Goal: Task Accomplishment & Management: Use online tool/utility

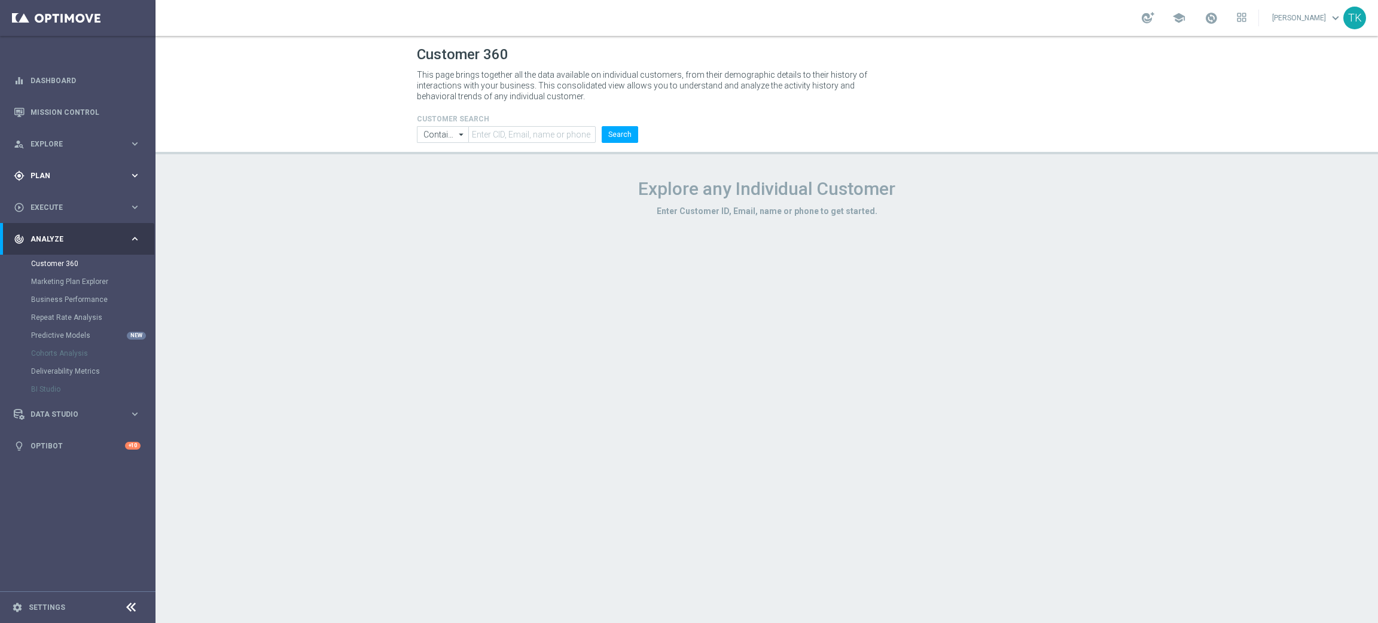
click at [41, 170] on div "gps_fixed Plan" at bounding box center [71, 175] width 115 height 11
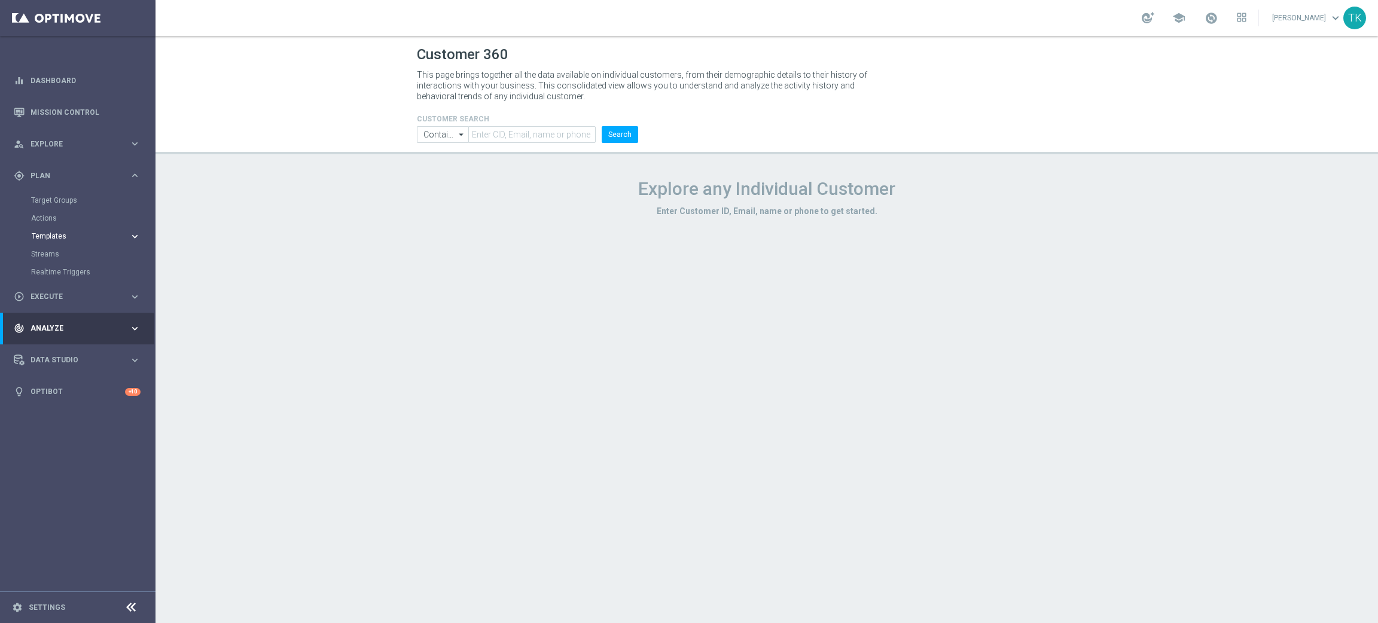
click at [55, 233] on span "Templates" at bounding box center [75, 236] width 86 height 7
click at [51, 258] on link "Optimail" at bounding box center [80, 254] width 87 height 10
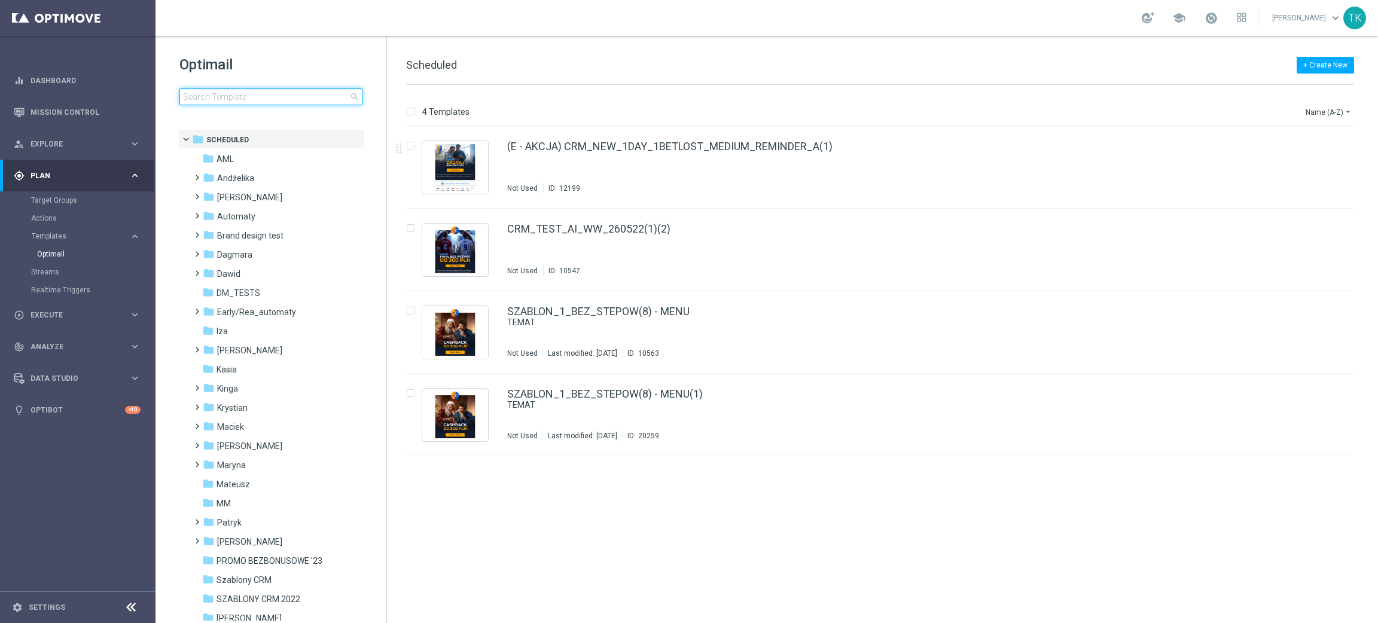
click at [202, 100] on input at bounding box center [270, 97] width 183 height 17
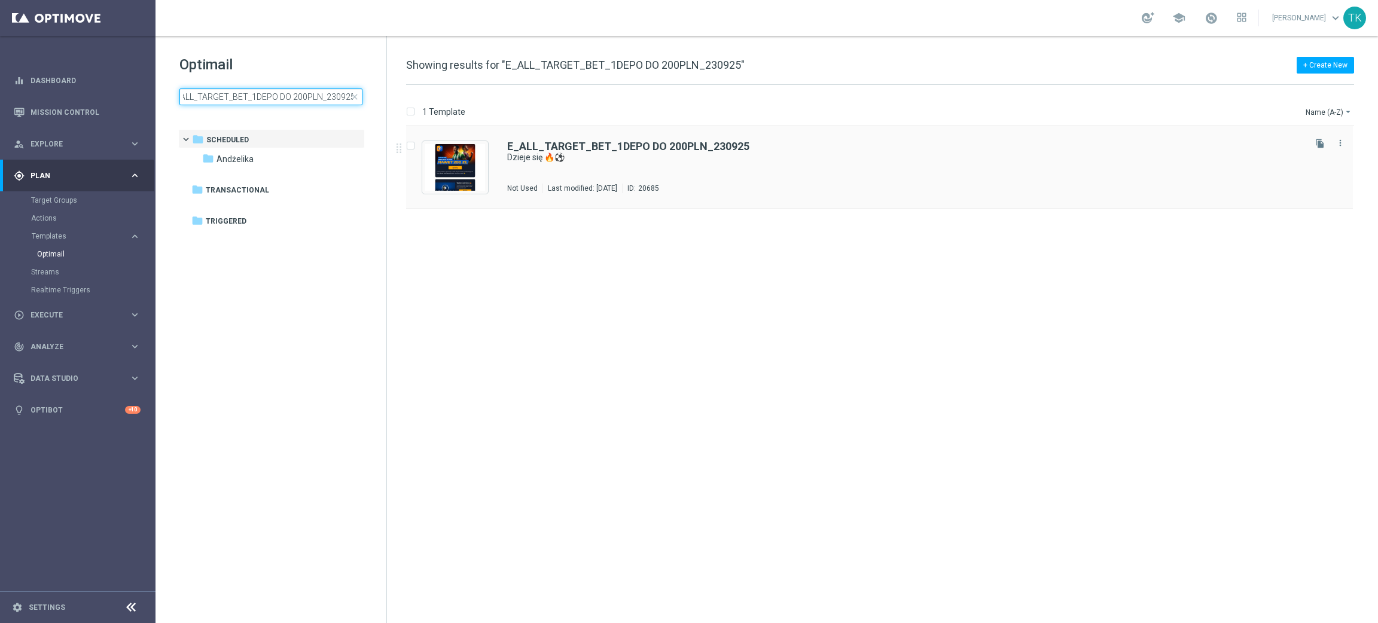
type input "E_ALL_TARGET_BET_1DEPO DO 200PLN_230925"
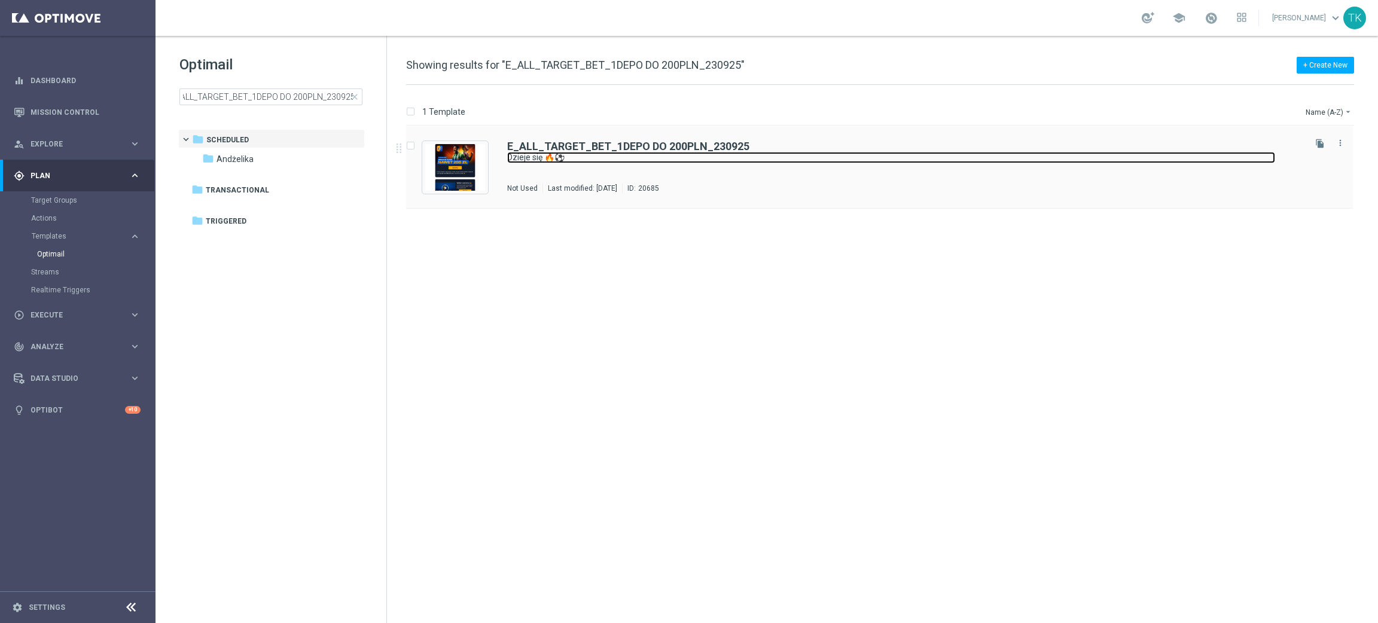
scroll to position [0, 0]
click at [600, 153] on link "Dzieje się 🔥⚽" at bounding box center [891, 157] width 768 height 11
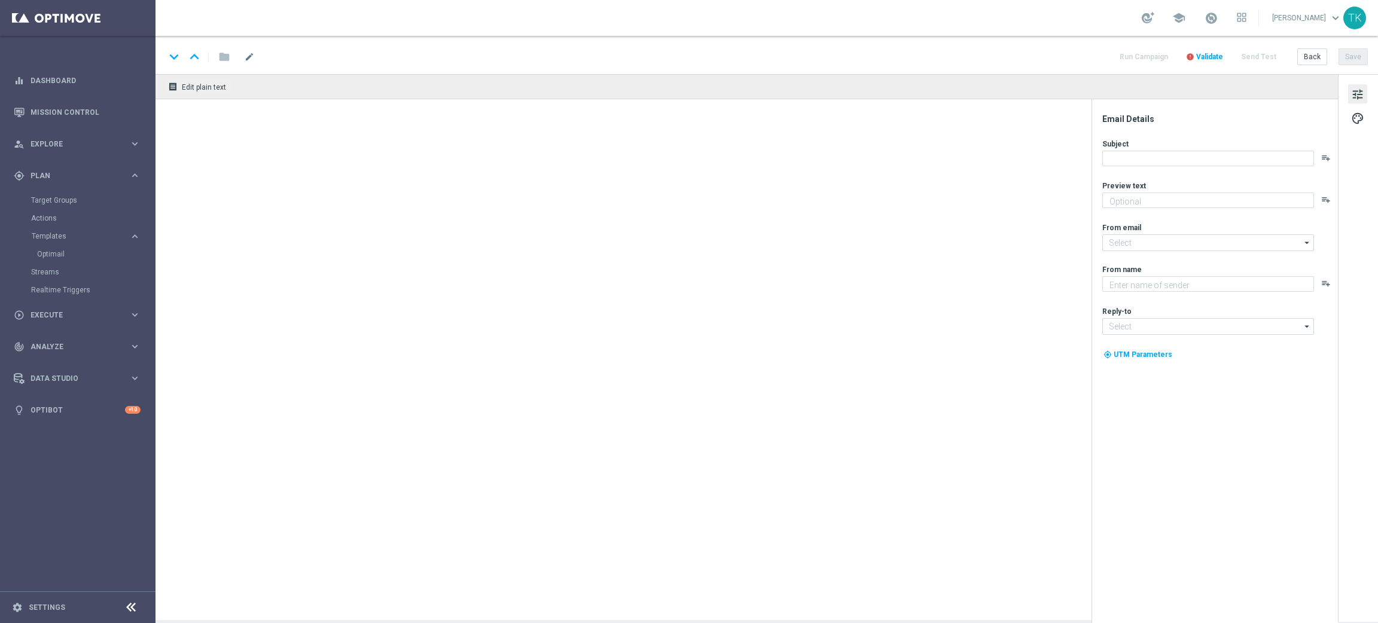
type textarea "Piłkarski środek tygodnia! Zgarnij bonus za kupon do 200 zł 💸"
type textarea "STS"
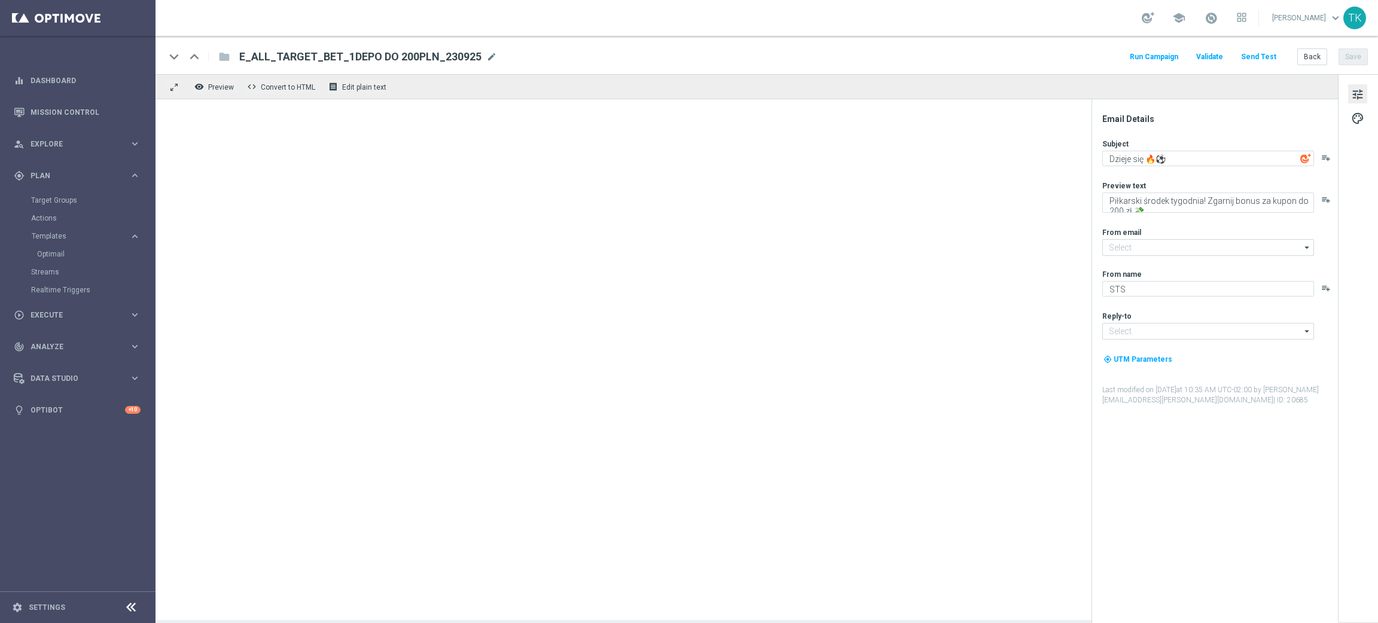
type input "oferta@sts.pl"
type input "kontakt@sts.pl"
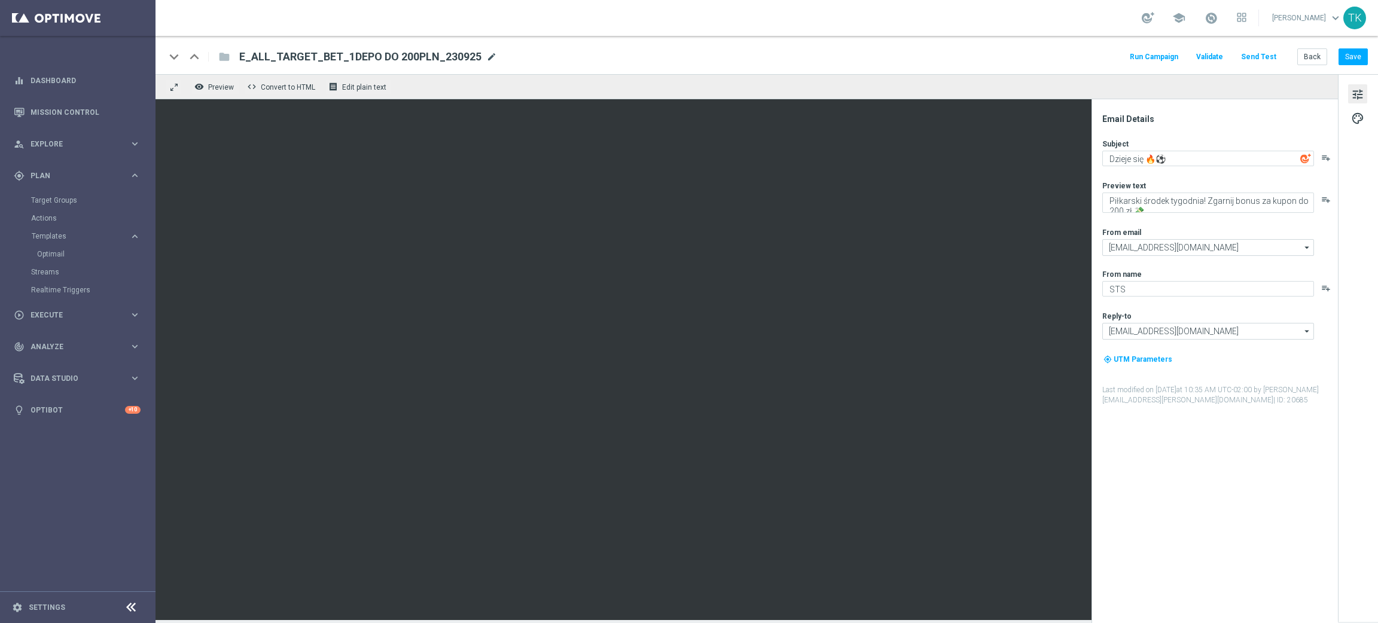
click at [487, 56] on span "mode_edit" at bounding box center [491, 56] width 11 height 11
click at [376, 56] on input "E_ALL_TARGET_BET_1DEPO DO 200PLN_230925" at bounding box center [387, 57] width 297 height 16
click at [1311, 60] on button "Back" at bounding box center [1312, 56] width 30 height 17
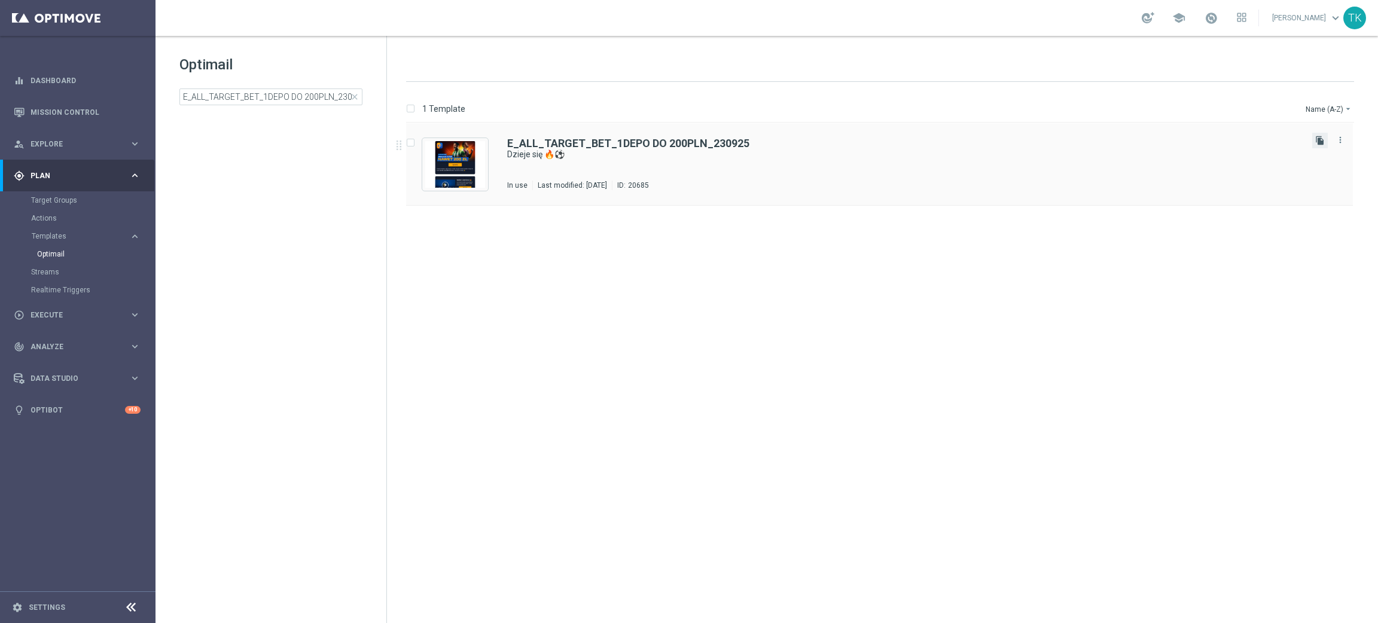
click at [1316, 143] on icon "file_copy" at bounding box center [1320, 141] width 10 height 10
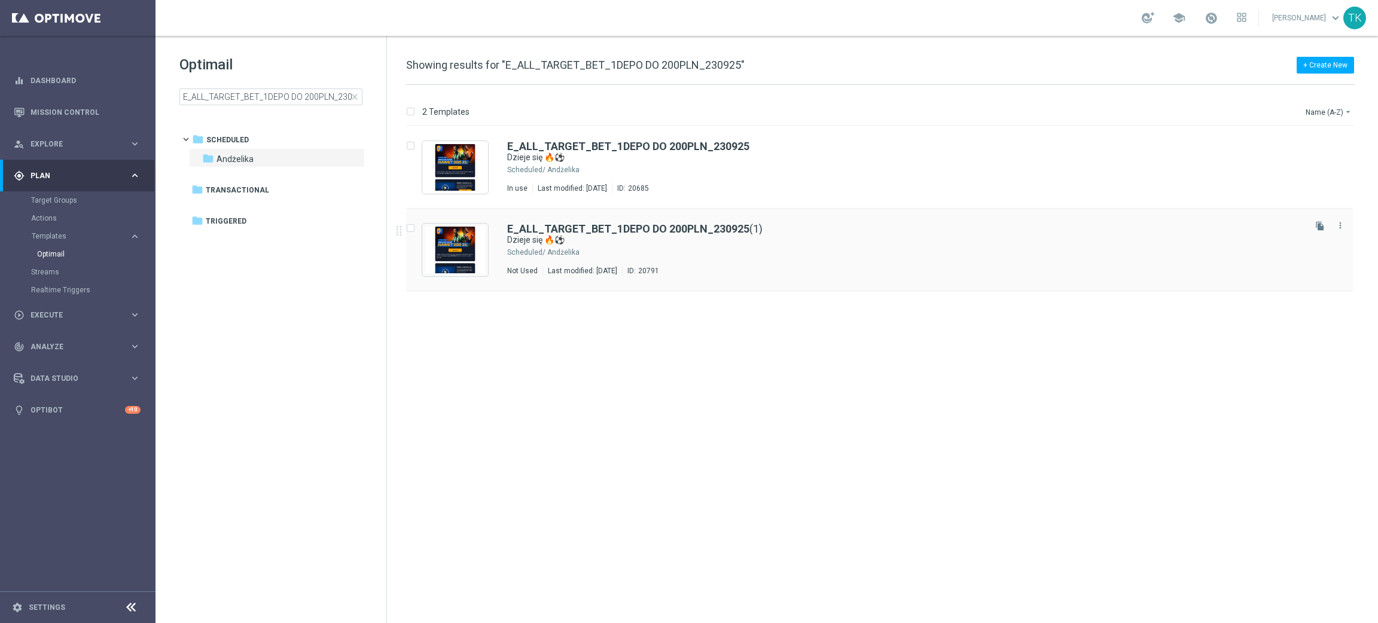
click at [730, 250] on div "Andżelika" at bounding box center [924, 253] width 755 height 10
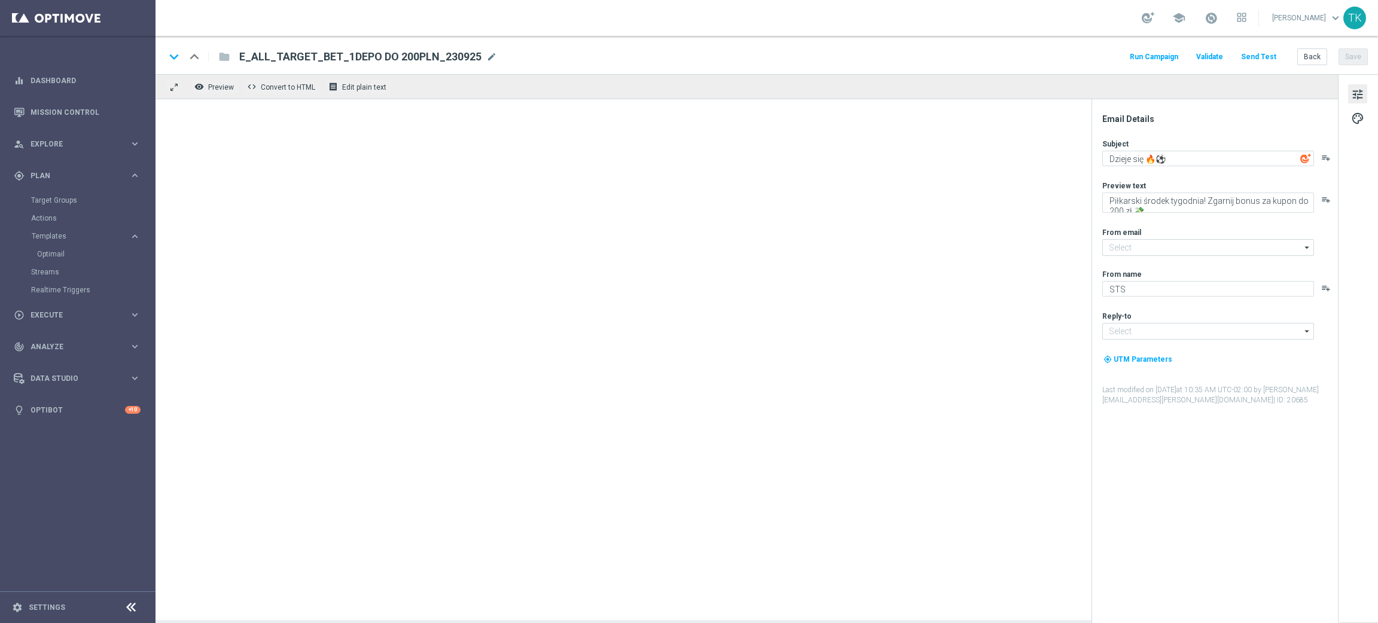
type input "oferta@sts.pl"
type input "kontakt@sts.pl"
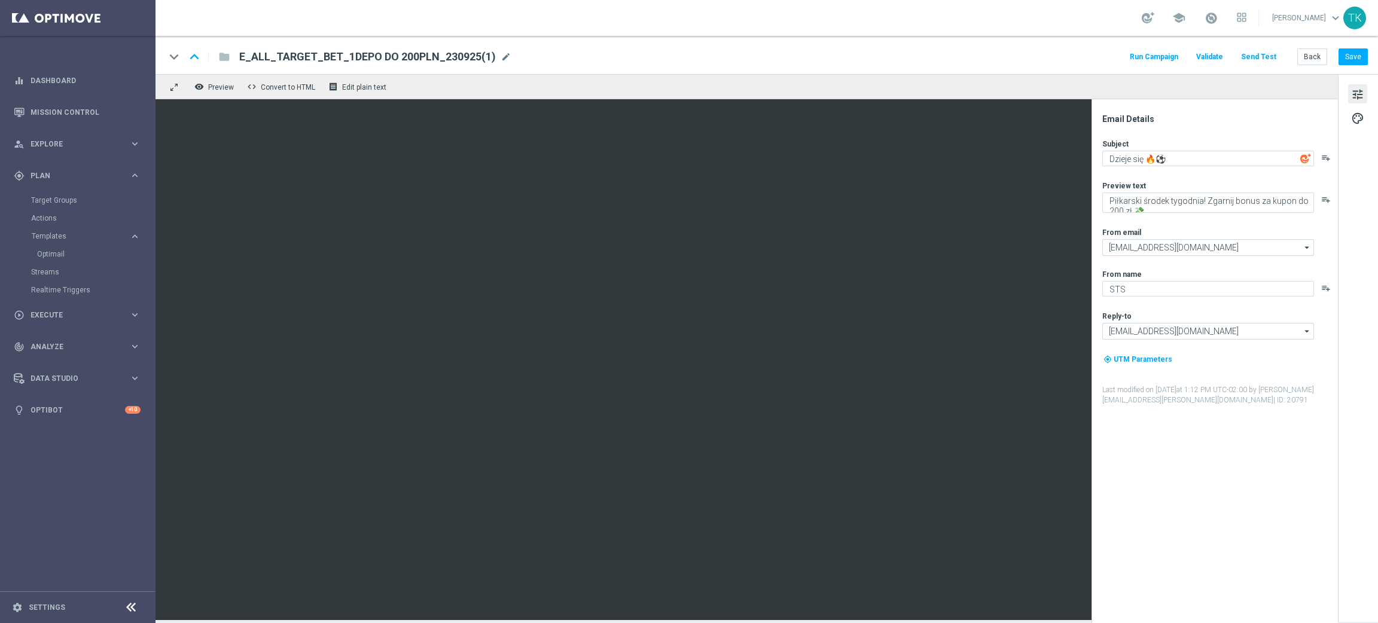
drag, startPoint x: 496, startPoint y: 59, endPoint x: 487, endPoint y: 57, distance: 9.9
click at [501, 59] on span "mode_edit" at bounding box center [506, 56] width 11 height 11
click at [394, 56] on input "E_ALL_TARGET_BET_1DEPO DO 200PLN_230925(1)" at bounding box center [387, 57] width 297 height 16
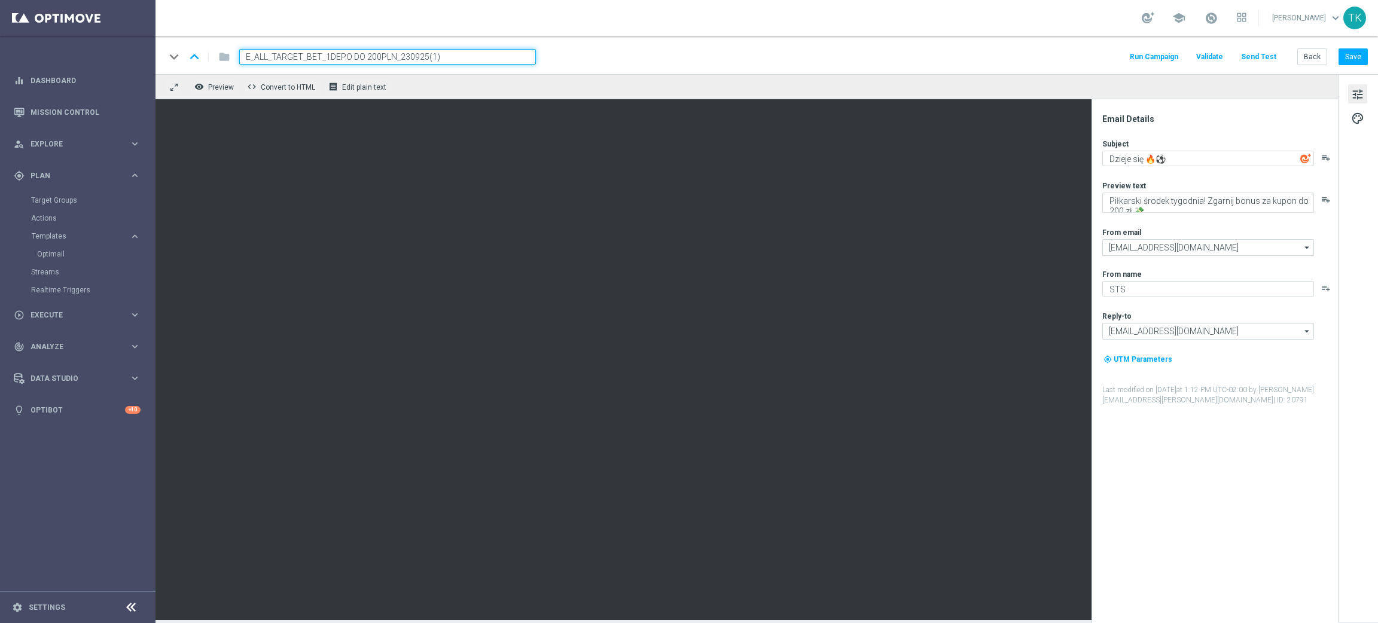
paste input "300925"
type input "E_ALL_TARGET_BET_1DEPO DO 200PLN_300925"
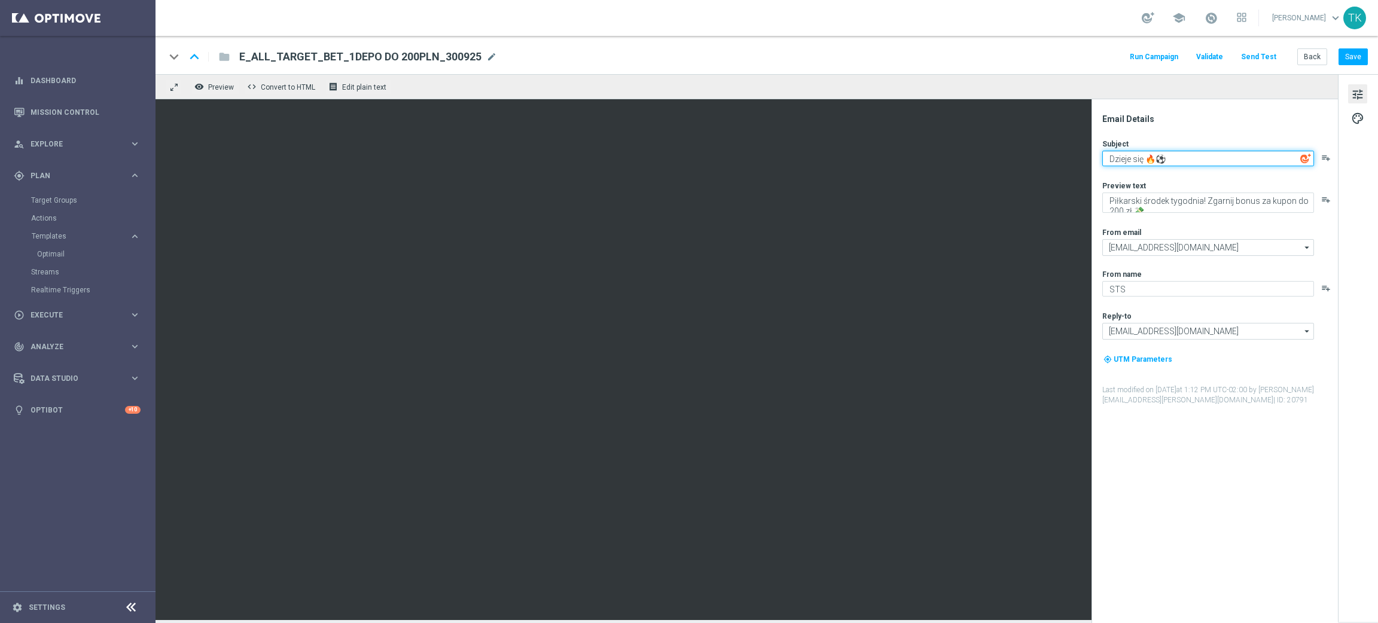
click at [1124, 160] on textarea "Dzieje się 🔥⚽" at bounding box center [1208, 159] width 212 height 16
paste textarea "Masz ochotę na bonus?"
type textarea "Masz ochotę na bonus? 🔥⚽"
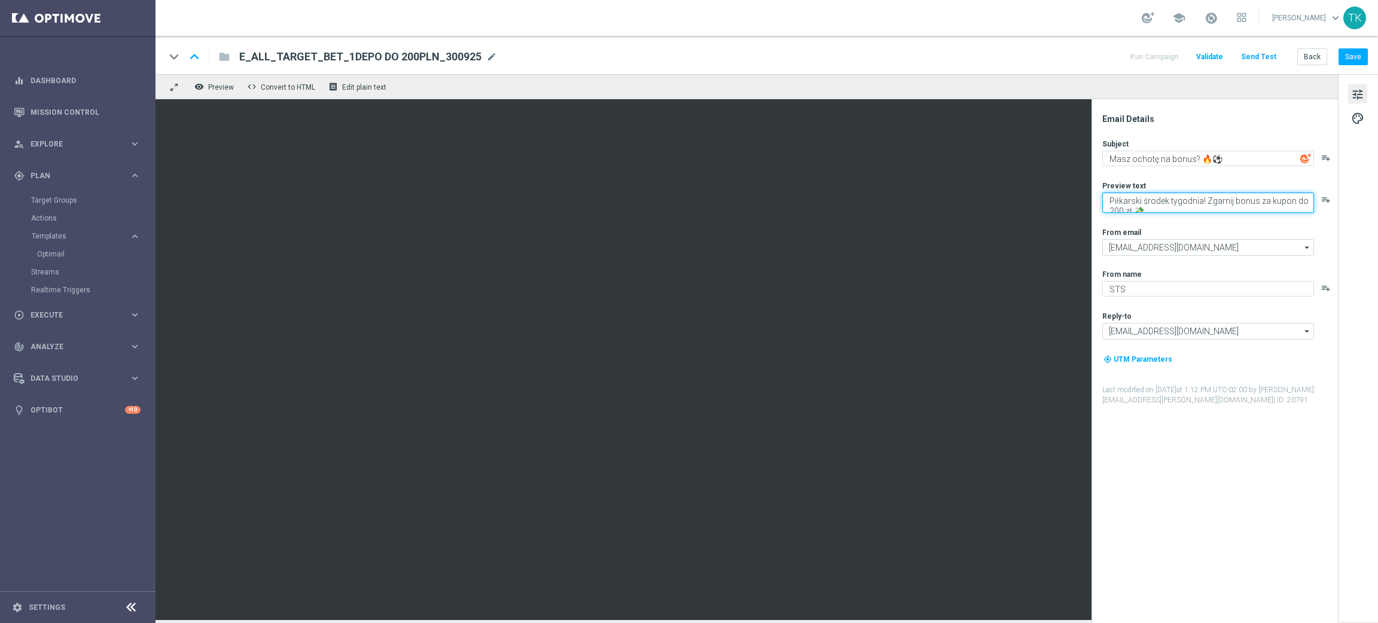
click at [1164, 206] on textarea "Piłkarski środek tygodnia! Zgarnij bonus za kupon do 200 zł 💸" at bounding box center [1208, 203] width 212 height 20
paste textarea "Grają europejskie puchary! Zgarnij ekstra kasę"
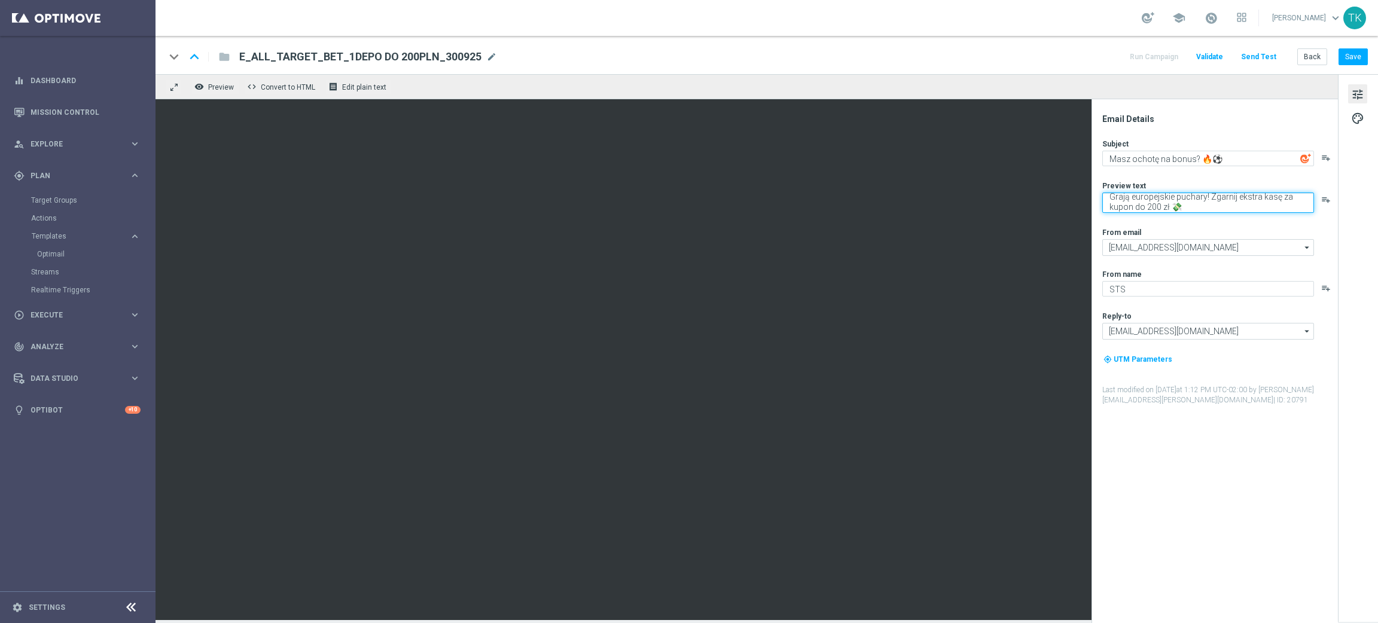
type textarea "Grają europejskie puchary! Zgarnij ekstra kasę za kupon do 200 zł 💸"
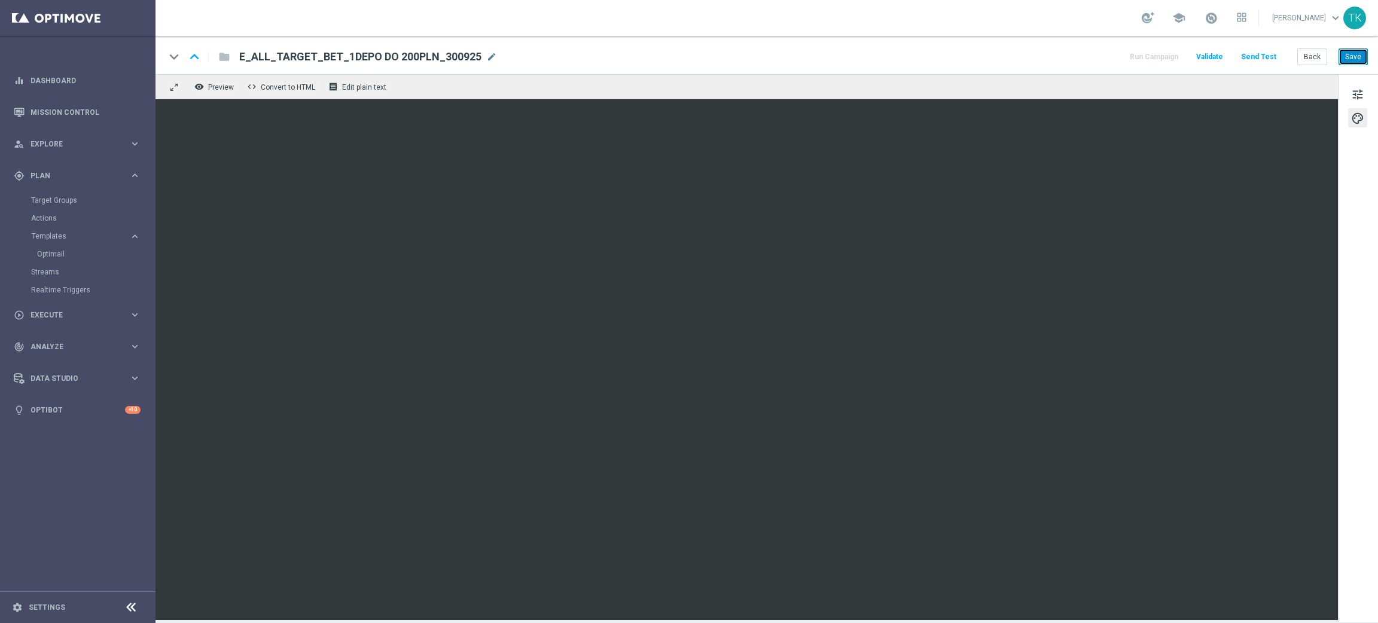
click at [1351, 60] on button "Save" at bounding box center [1353, 56] width 29 height 17
click at [1312, 57] on button "Back" at bounding box center [1312, 56] width 30 height 17
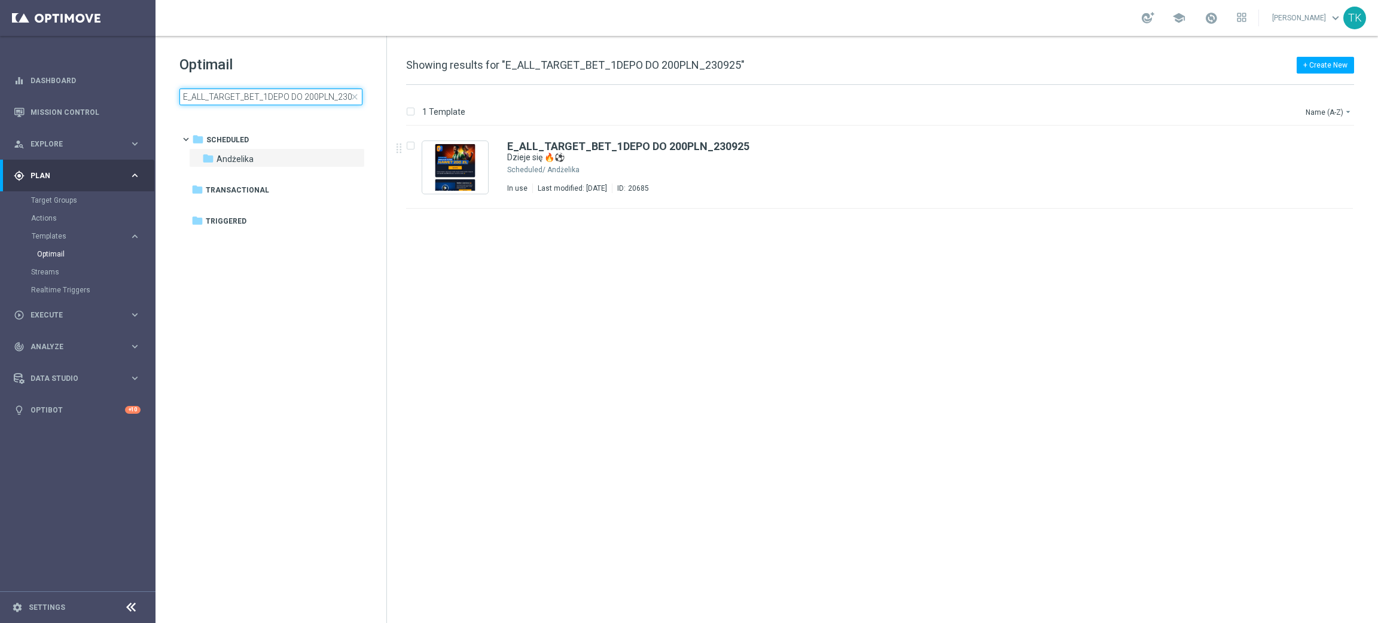
click at [230, 99] on input "E_ALL_TARGET_BET_1DEPO DO 200PLN_230925" at bounding box center [270, 97] width 183 height 17
type input "E_ALL_TARGET_BET_1DEPO DO 200PLN_300925"
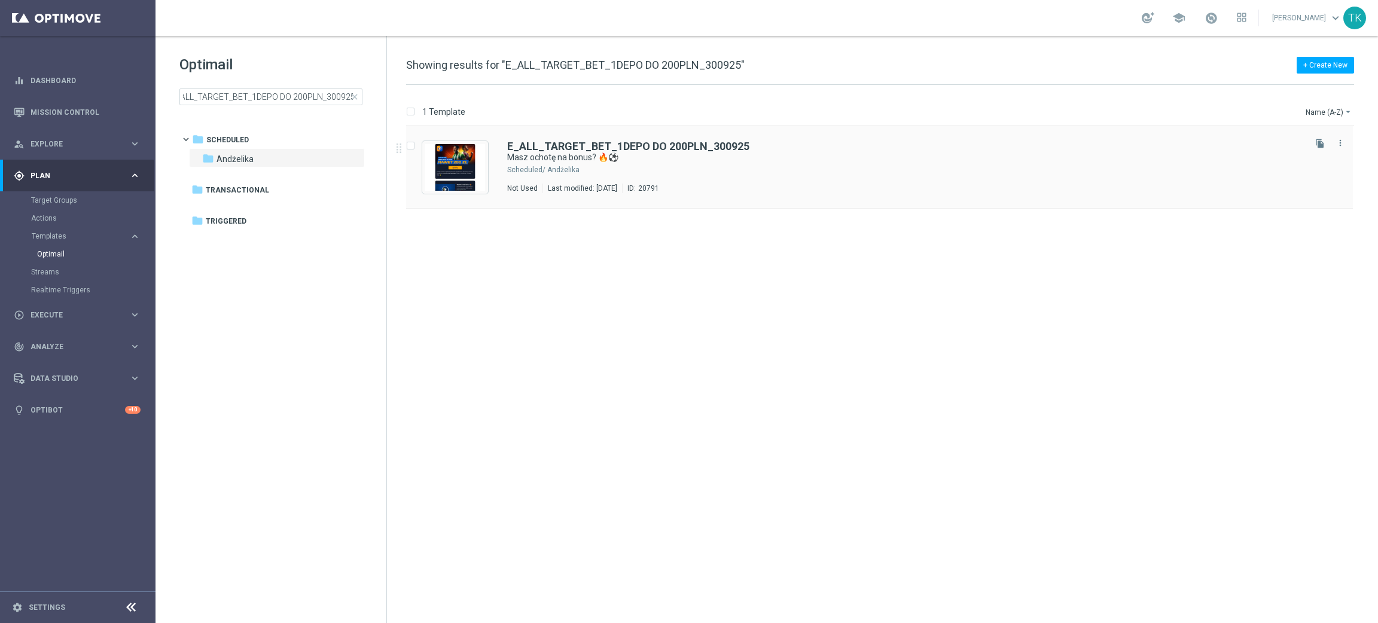
click at [1319, 145] on icon "file_copy" at bounding box center [1320, 144] width 10 height 10
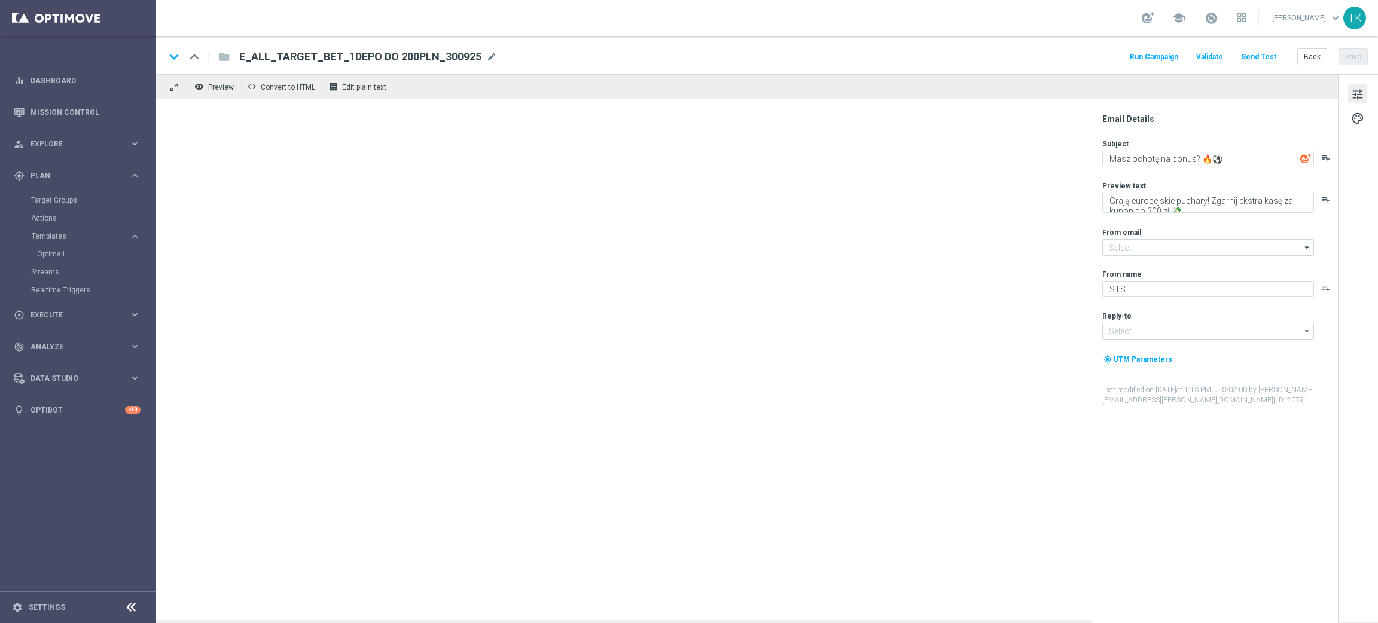
type input "E_ALL_TARGET_BET_1DEPO DO 200PLN_300925(1)"
type input "oferta@sts.pl"
type input "kontakt@sts.pl"
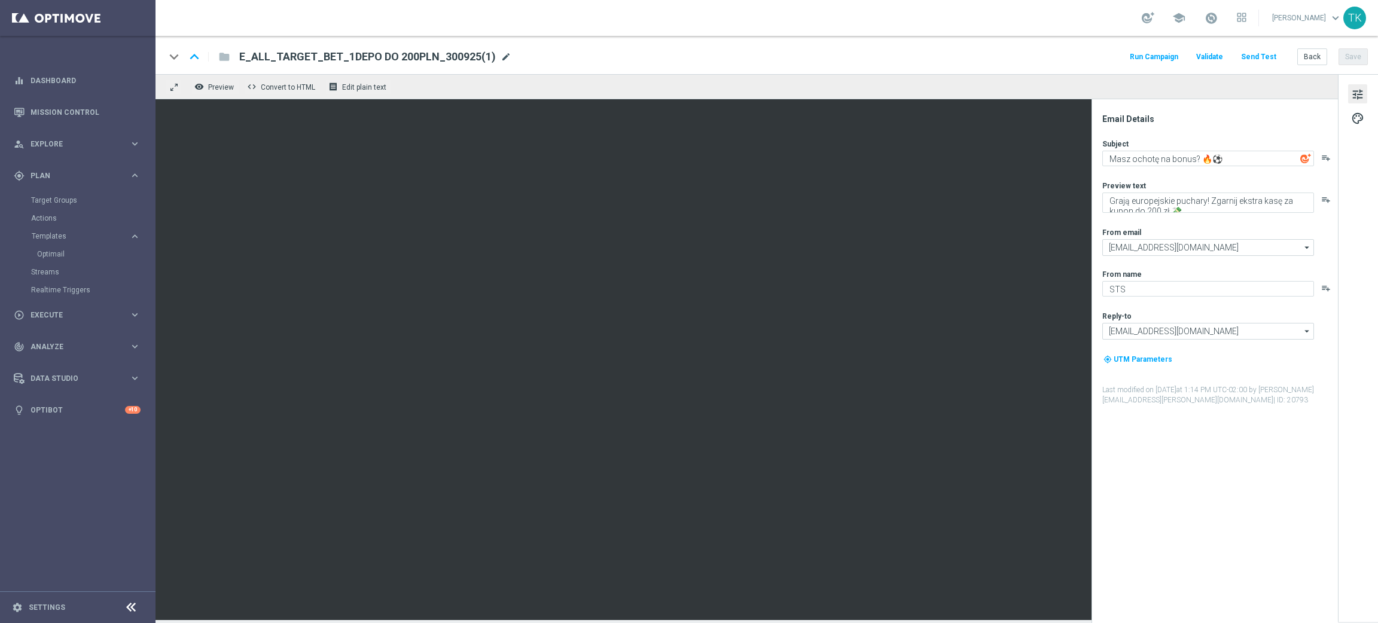
click at [501, 56] on span "mode_edit" at bounding box center [506, 56] width 11 height 11
click at [359, 56] on input "E_ALL_TARGET_BET_1DEPO DO 200PLN_300925(1)" at bounding box center [387, 57] width 297 height 16
paste input "2DEPO DO 200PLN_300925"
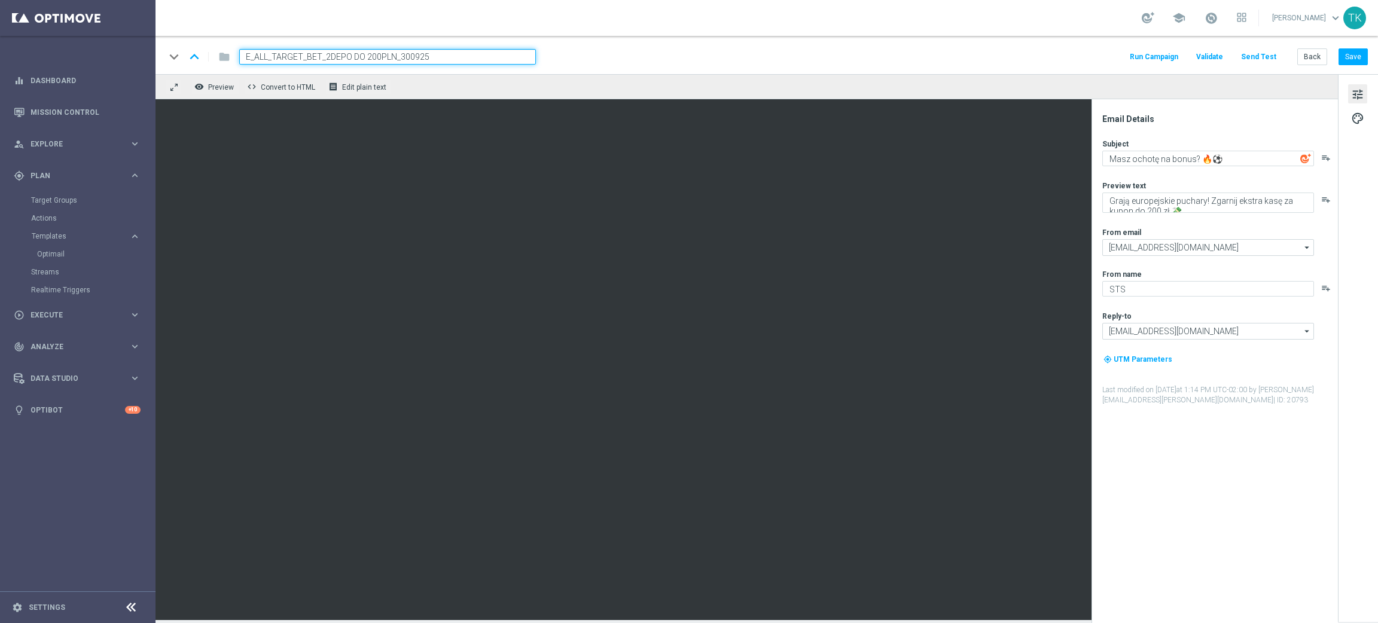
type input "E_ALL_TARGET_BET_2DEPO DO 200PLN_300925"
click at [593, 56] on div "keyboard_arrow_down keyboard_arrow_up folder E_ALL_TARGET_BET_2DEPO DO 200PLN_3…" at bounding box center [766, 57] width 1203 height 16
click at [1354, 60] on button "Save" at bounding box center [1353, 56] width 29 height 17
click at [1316, 59] on button "Back" at bounding box center [1312, 56] width 30 height 17
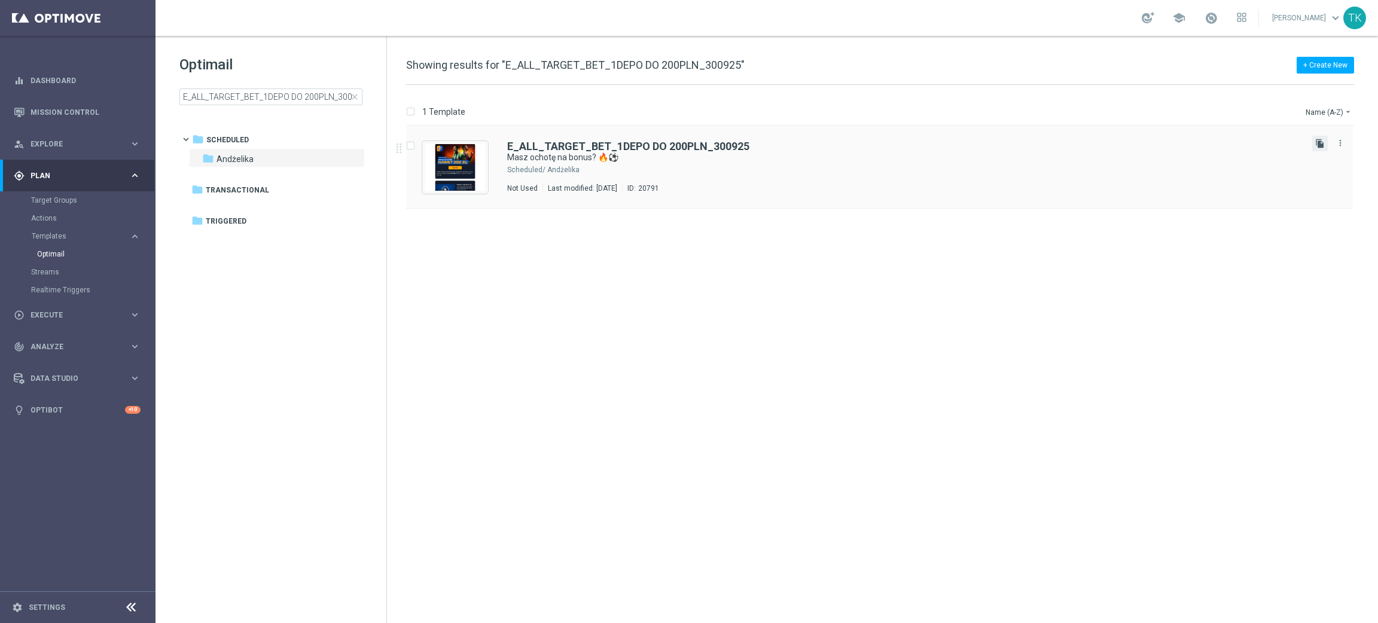
click at [1315, 146] on icon "file_copy" at bounding box center [1320, 144] width 10 height 10
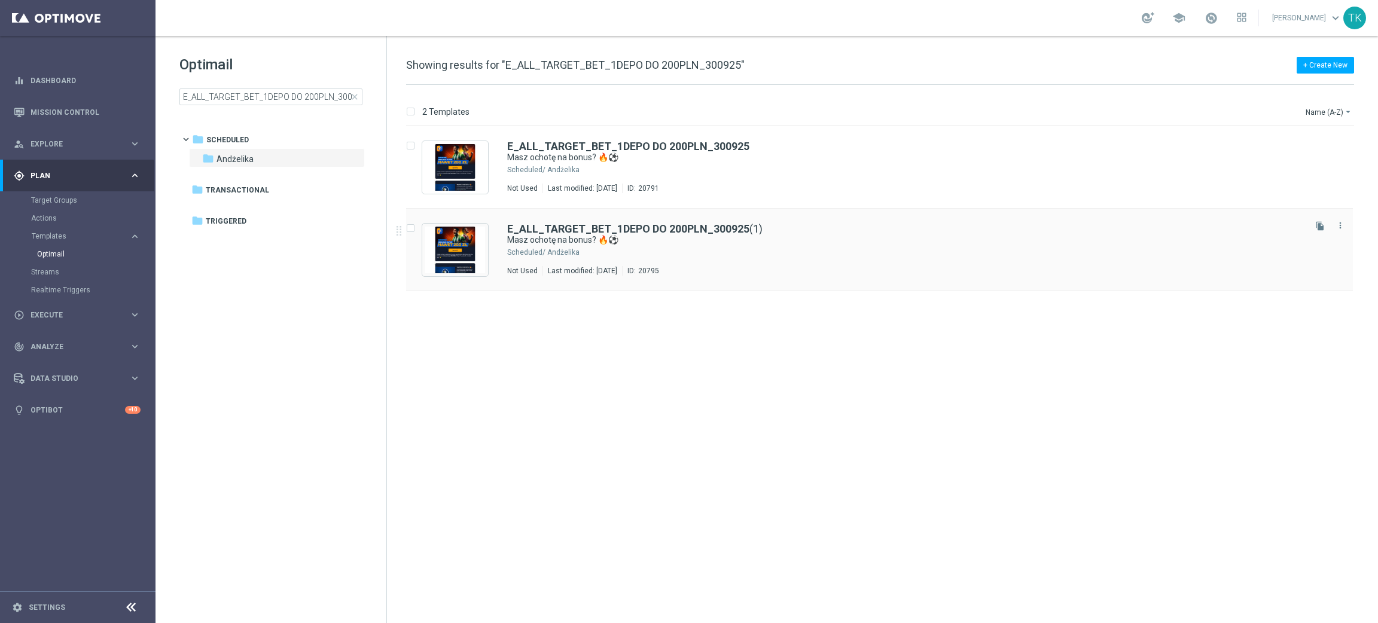
click at [634, 261] on div "E_ALL_TARGET_BET_1DEPO DO 200PLN_300925 (1) Masz ochotę na bonus? 🔥⚽ Scheduled/…" at bounding box center [904, 250] width 795 height 52
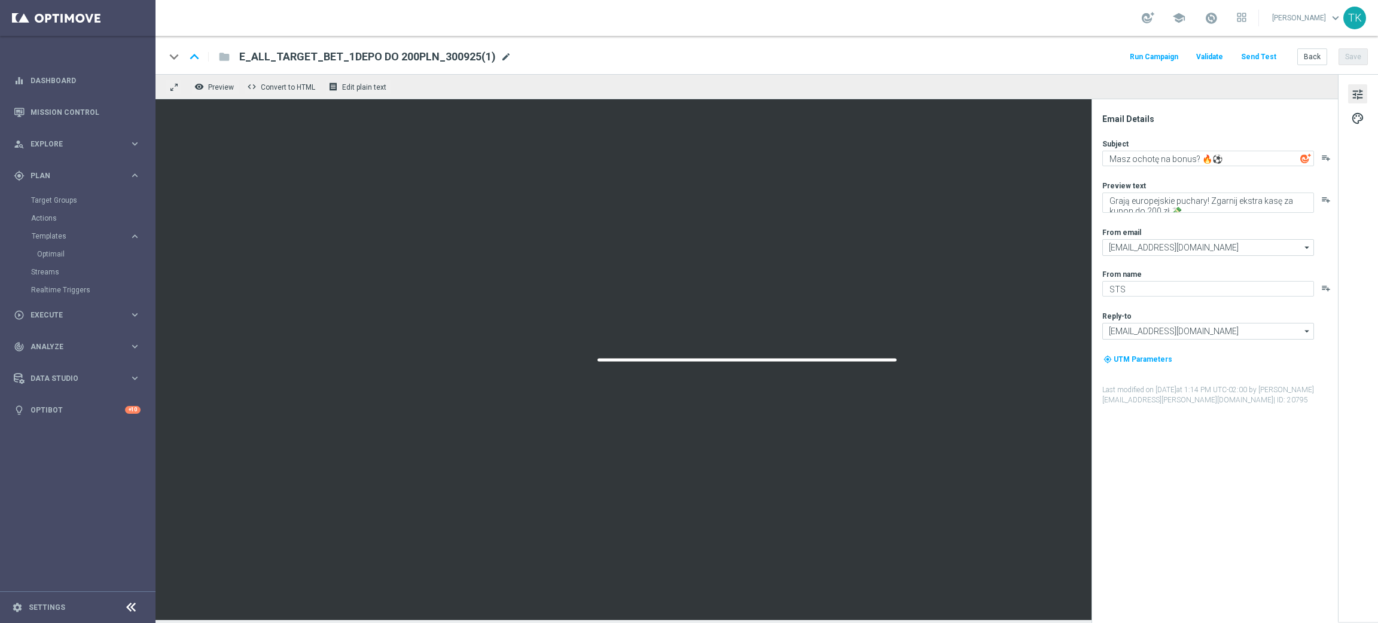
click at [501, 51] on span "mode_edit" at bounding box center [506, 56] width 11 height 11
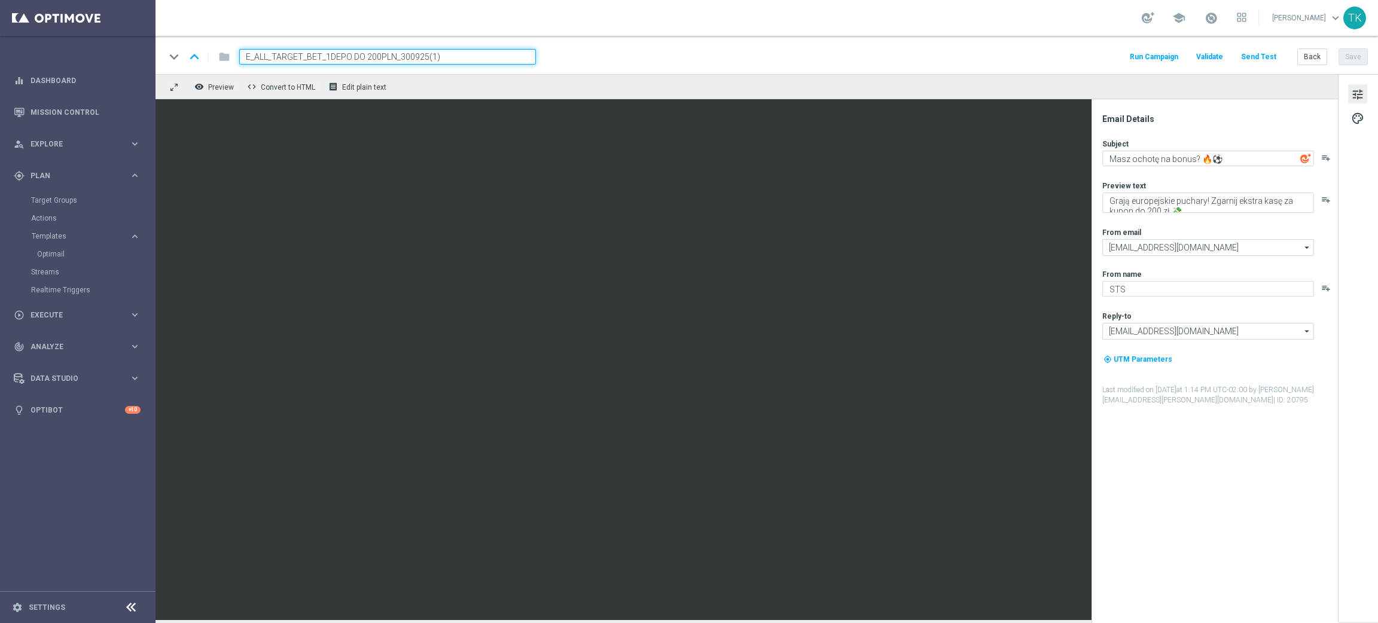
click at [338, 57] on input "E_ALL_TARGET_BET_1DEPO DO 200PLN_300925(1)" at bounding box center [387, 57] width 297 height 16
paste input "3DEPO DO 200PLN_300925"
type input "E_ALL_TARGET_BET_3DEPO DO 200PLN_300925"
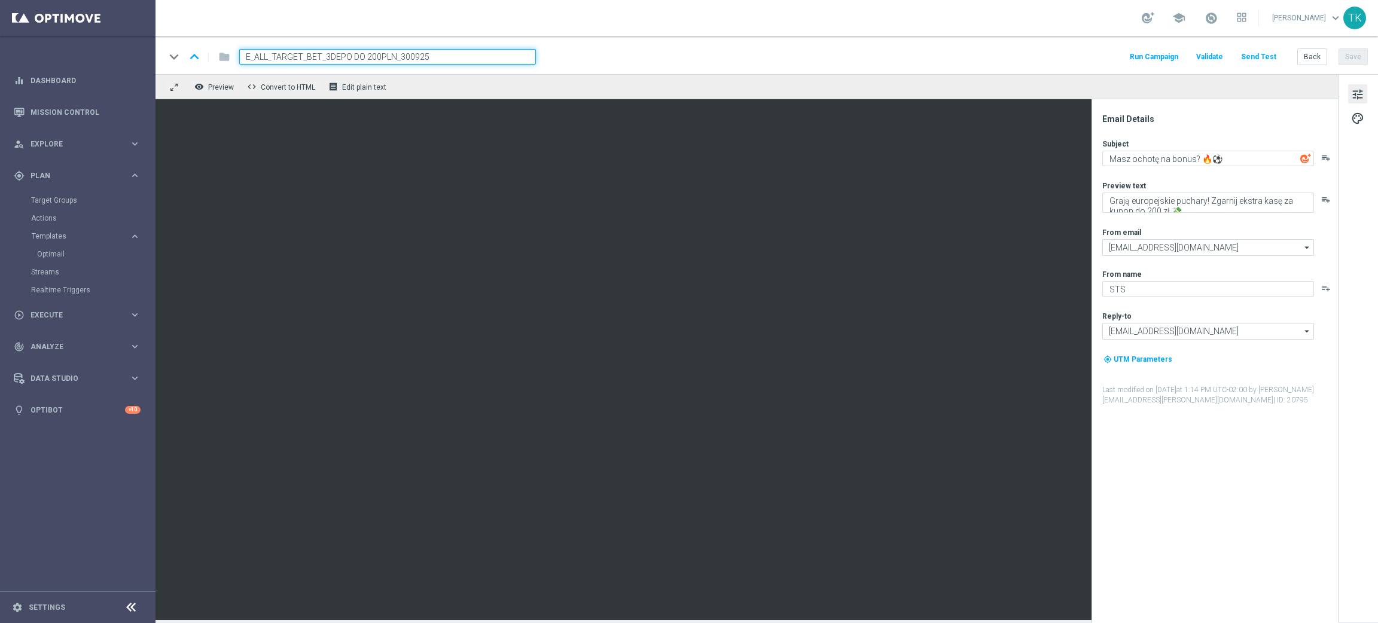
click at [627, 57] on div "keyboard_arrow_down keyboard_arrow_up folder E_ALL_TARGET_BET_3DEPO DO 200PLN_3…" at bounding box center [766, 57] width 1203 height 16
click at [1357, 59] on button "Save" at bounding box center [1353, 56] width 29 height 17
click at [1304, 56] on button "Back" at bounding box center [1312, 56] width 30 height 17
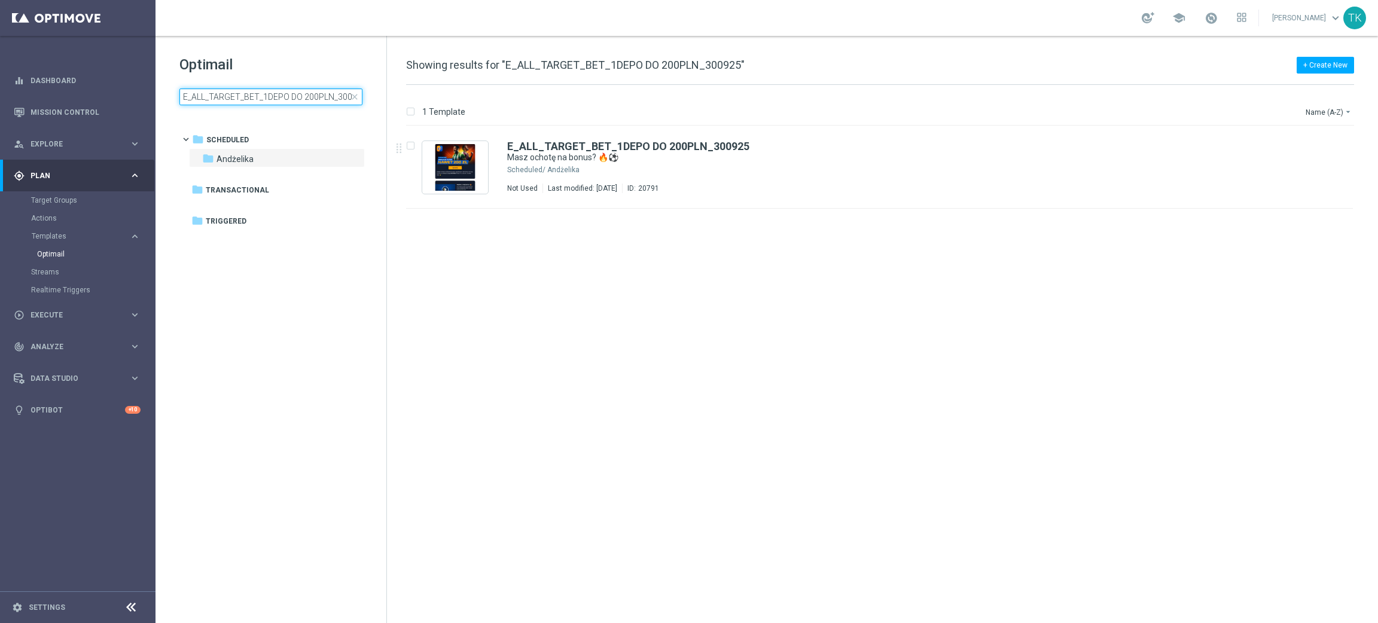
click at [259, 98] on input "E_ALL_TARGET_BET_1DEPO DO 200PLN_300925" at bounding box center [270, 97] width 183 height 17
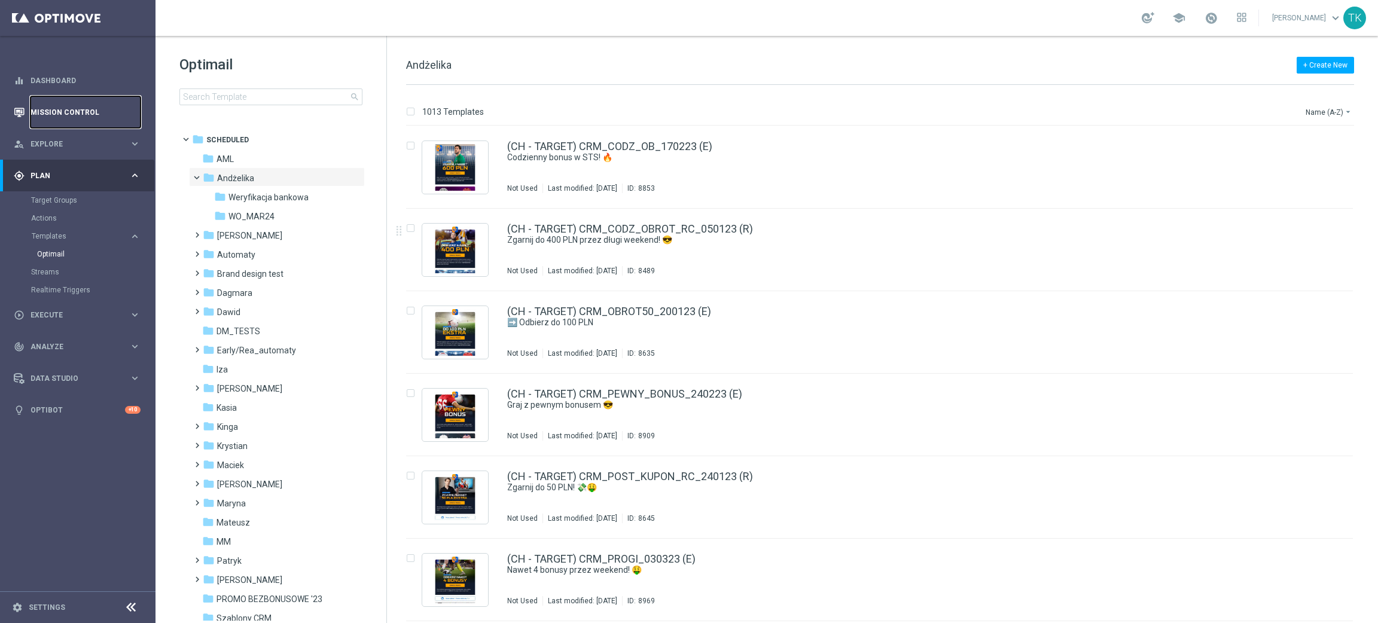
click at [51, 114] on link "Mission Control" at bounding box center [86, 112] width 110 height 32
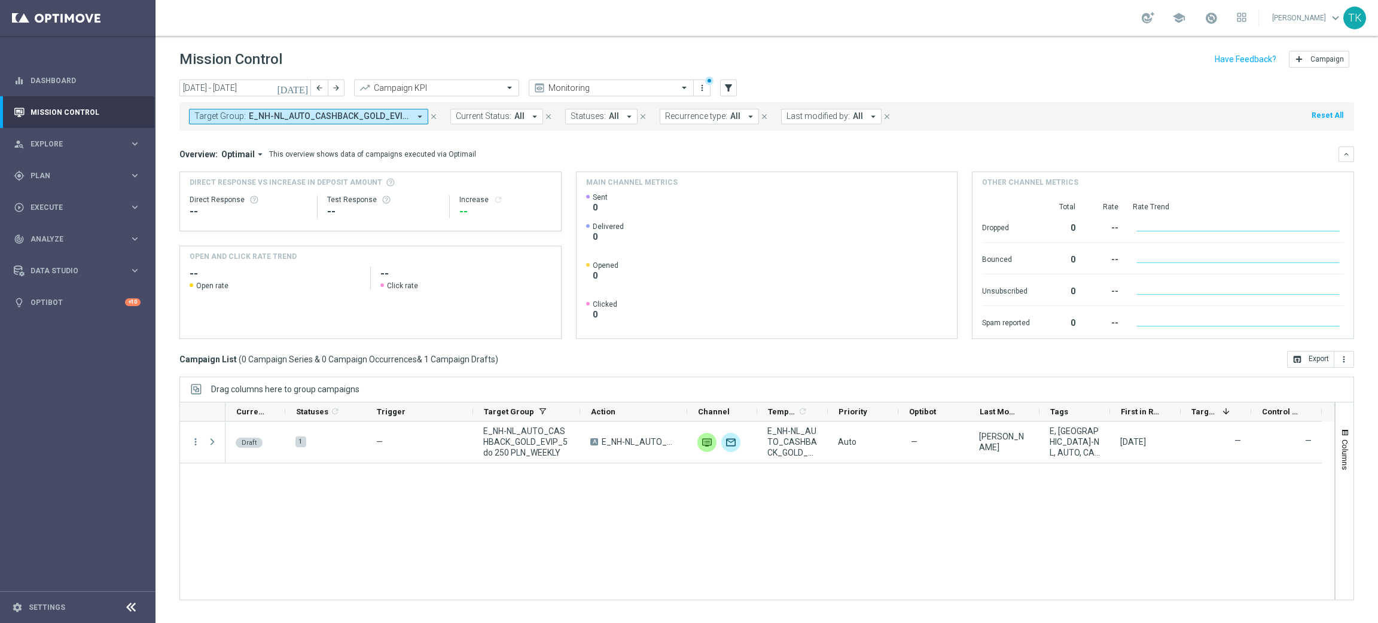
click at [325, 117] on span "E_NH-NL_AUTO_CASHBACK_GOLD_EVIP_5 do 250 PLN_WEEKLY" at bounding box center [329, 116] width 161 height 10
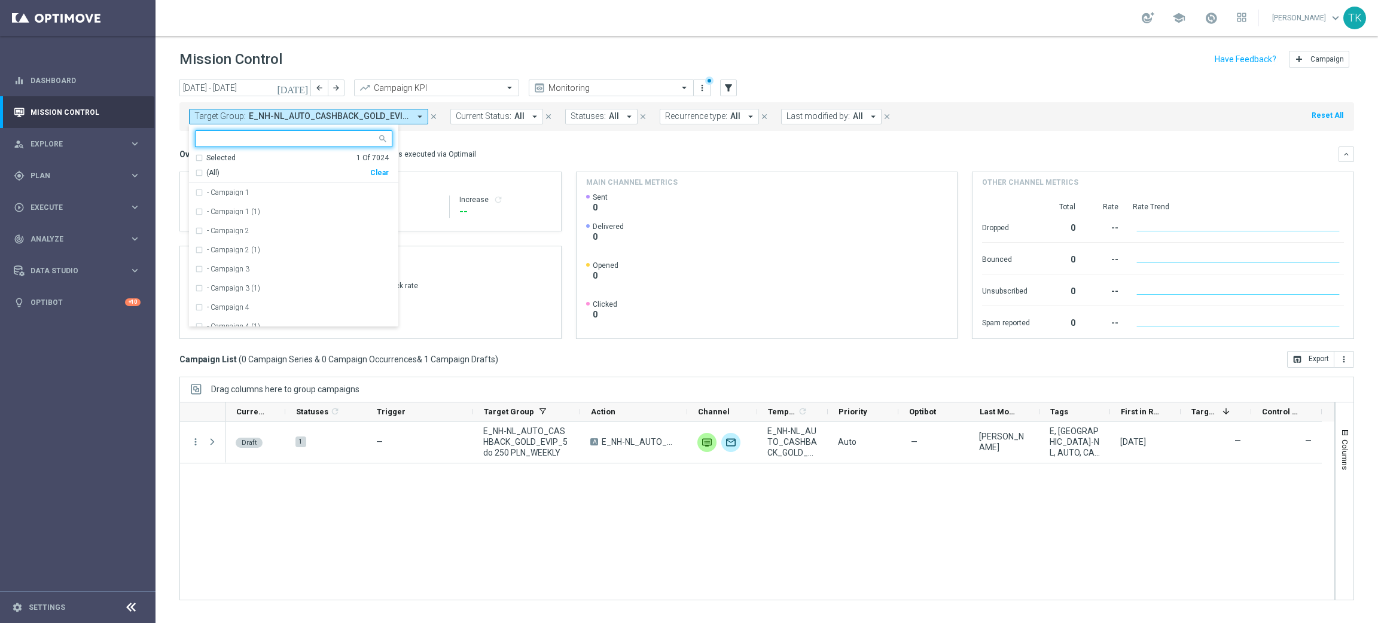
click at [0, 0] on div "Clear" at bounding box center [0, 0] width 0 height 0
click at [272, 139] on input "text" at bounding box center [289, 139] width 175 height 10
paste input "E_NH-NL_AUTO_CASHBACK_GOLD_EVIP_5 do 250 PLN_TU_WEEKLY"
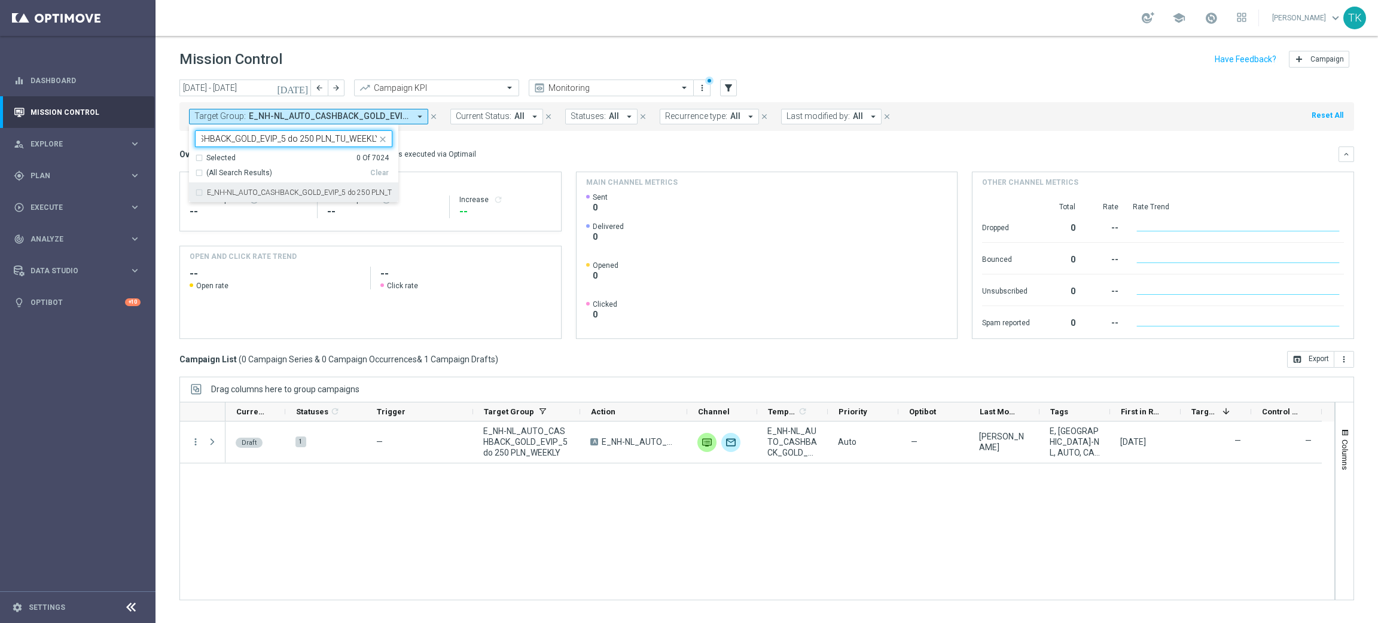
click at [237, 194] on label "E_NH-NL_AUTO_CASHBACK_GOLD_EVIP_5 do 250 PLN_TU_WEEKLY" at bounding box center [299, 192] width 185 height 7
type input "E_NH-NL_AUTO_CASHBACK_GOLD_EVIP_5 do 250 PLN_TU_WEEKLY"
click at [166, 143] on div "today 01 Sep 2025 - 30 Sep 2025 arrow_back arrow_forward Campaign KPI trending_…" at bounding box center [767, 346] width 1223 height 533
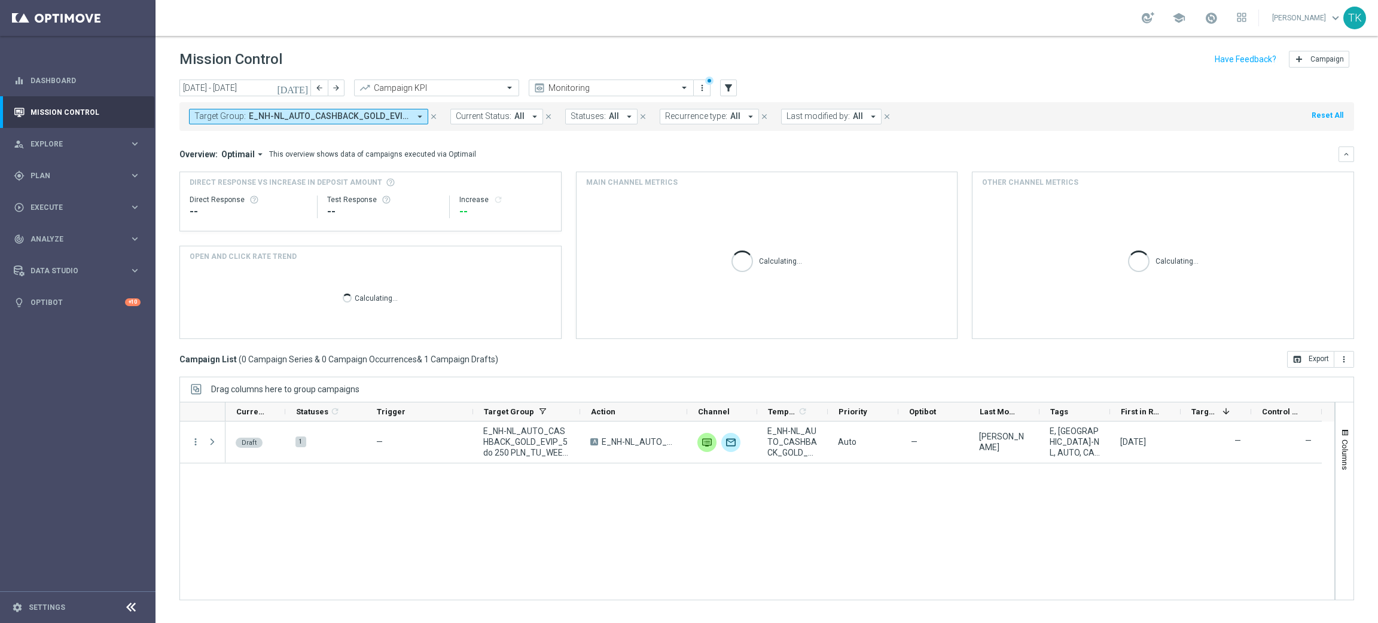
click at [283, 116] on span "E_NH-NL_AUTO_CASHBACK_GOLD_EVIP_5 do 250 PLN_TU_WEEKLY" at bounding box center [329, 116] width 161 height 10
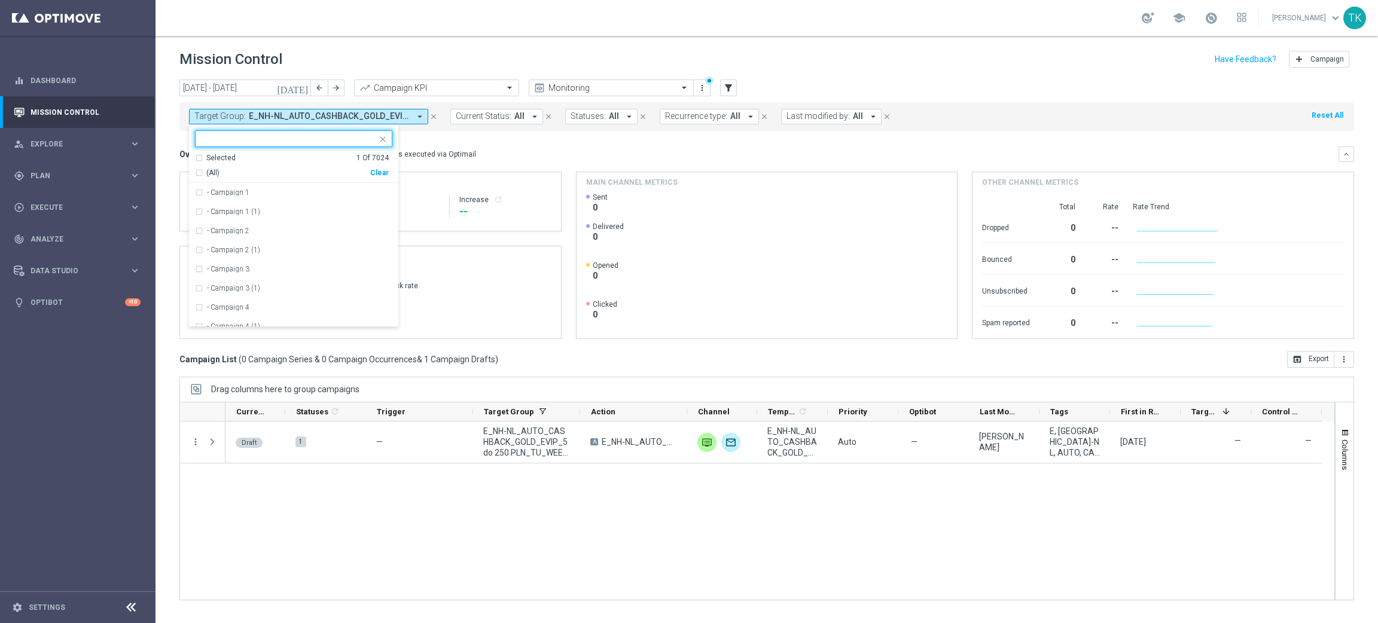
click at [222, 135] on input "text" at bounding box center [289, 139] width 175 height 10
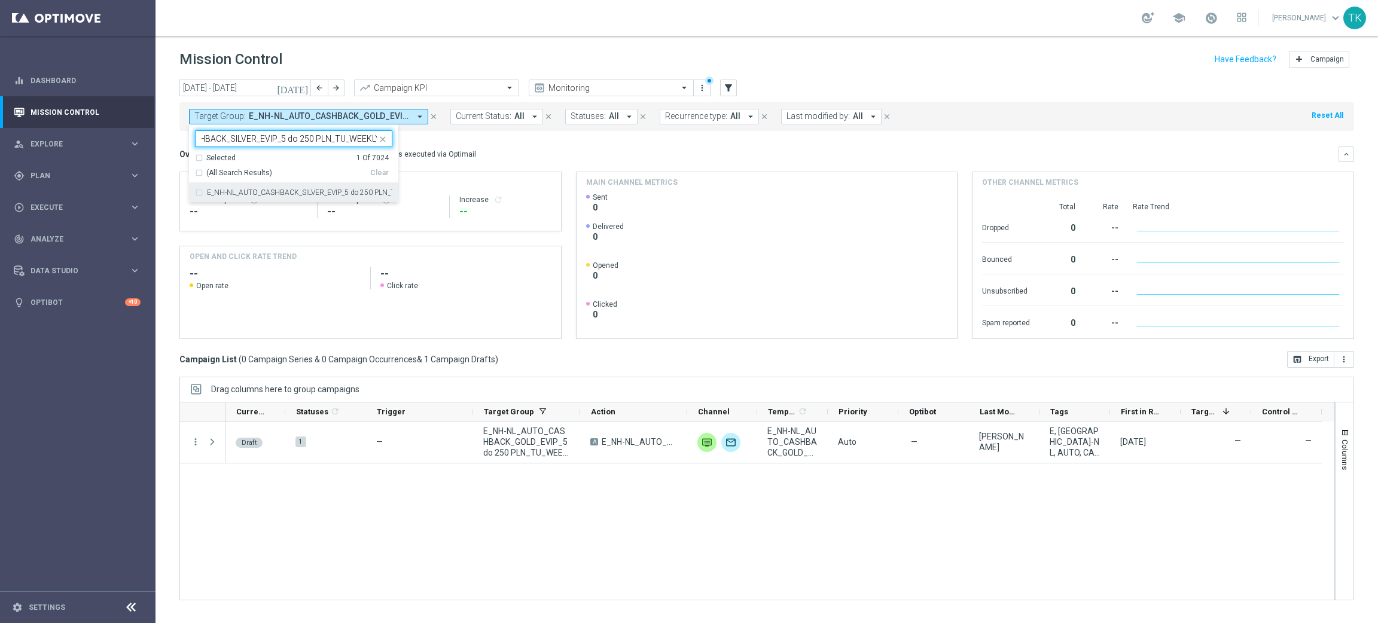
click at [225, 189] on label "E_NH-NL_AUTO_CASHBACK_SILVER_EVIP_5 do 250 PLN_TU_WEEKLY" at bounding box center [299, 192] width 185 height 7
type input "E_NH-NL_AUTO_CASHBACK_SILVER_EVIP_5 do 250 PLN_TU_WEEKLY"
click at [167, 153] on div "today 01 Sep 2025 - 30 Sep 2025 arrow_back arrow_forward Campaign KPI trending_…" at bounding box center [767, 346] width 1223 height 533
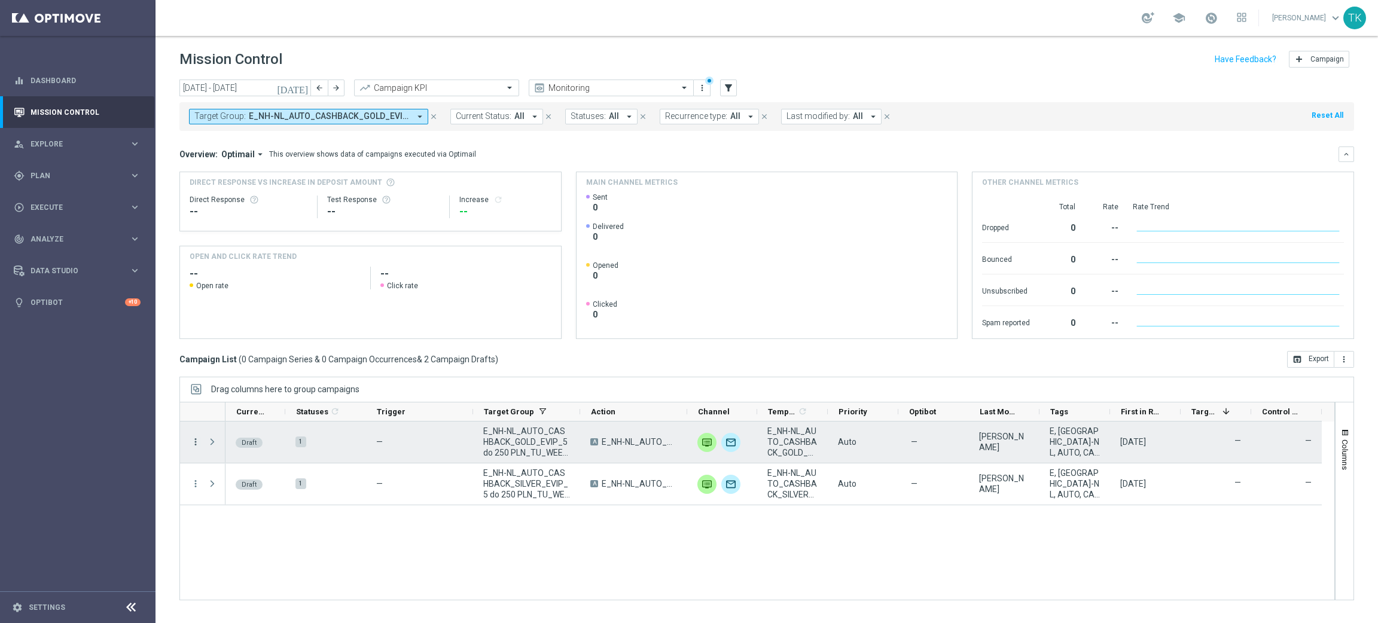
click at [194, 441] on icon "more_vert" at bounding box center [195, 442] width 11 height 11
click at [231, 489] on div "Edit" at bounding box center [274, 488] width 111 height 8
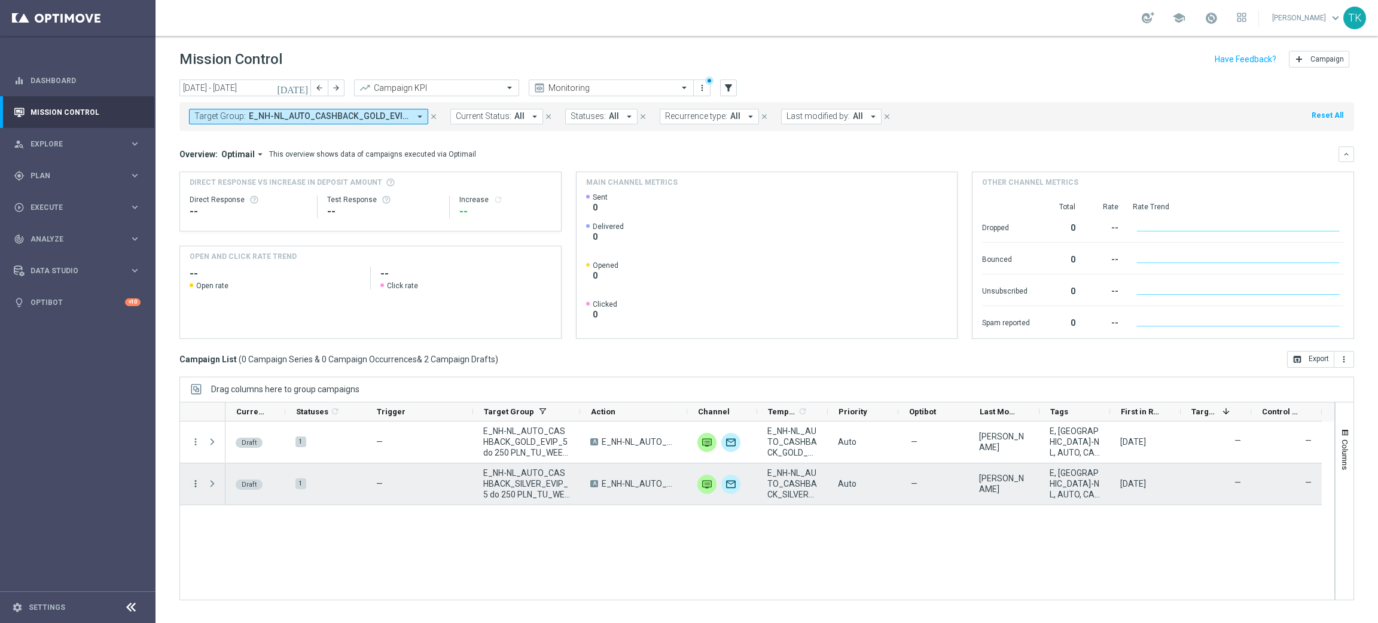
click at [196, 483] on icon "more_vert" at bounding box center [195, 483] width 11 height 11
click at [251, 523] on div "edit Edit" at bounding box center [268, 530] width 135 height 17
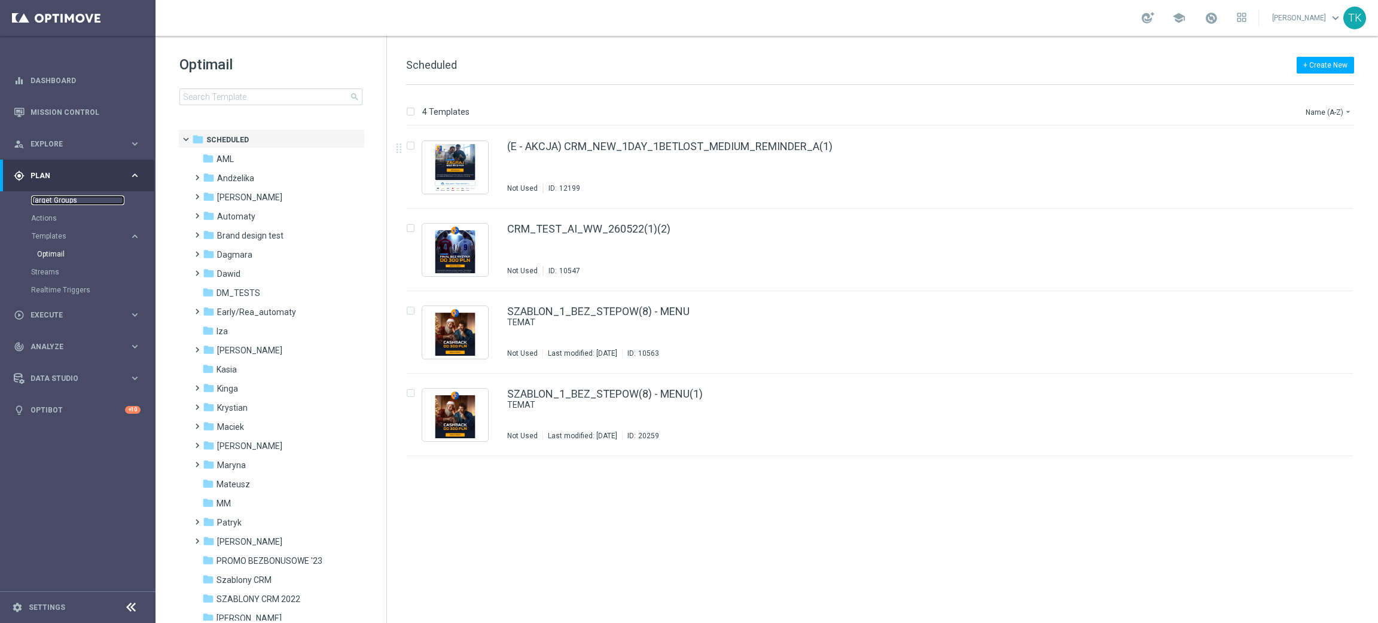
click at [45, 200] on link "Target Groups" at bounding box center [77, 201] width 93 height 10
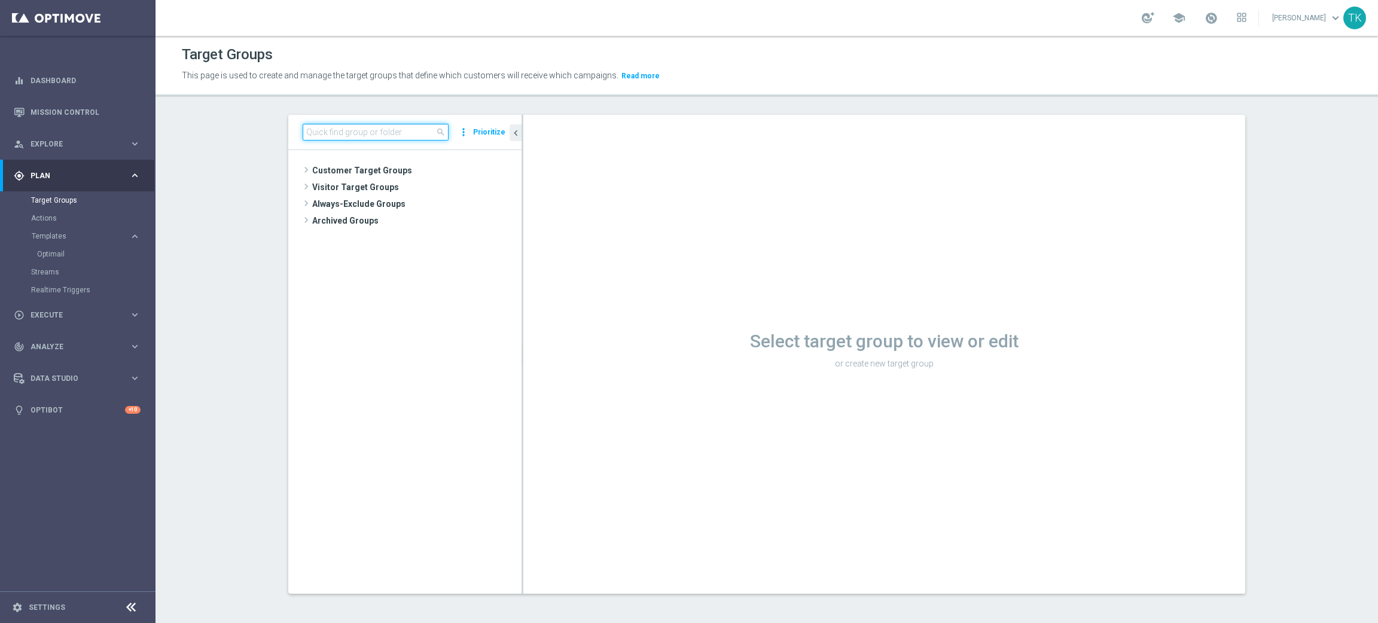
click at [316, 136] on input at bounding box center [376, 132] width 146 height 17
paste input "E_ALL_TARGET_BET_1DEPO DO 200PLN_230925"
type input "E_ALL_TARGET_BET_1DEPO DO 200PLN_230925"
click at [391, 204] on span "E_ALL_TARGET_BET_1DEPO DO 200PLN_230925" at bounding box center [422, 205] width 146 height 10
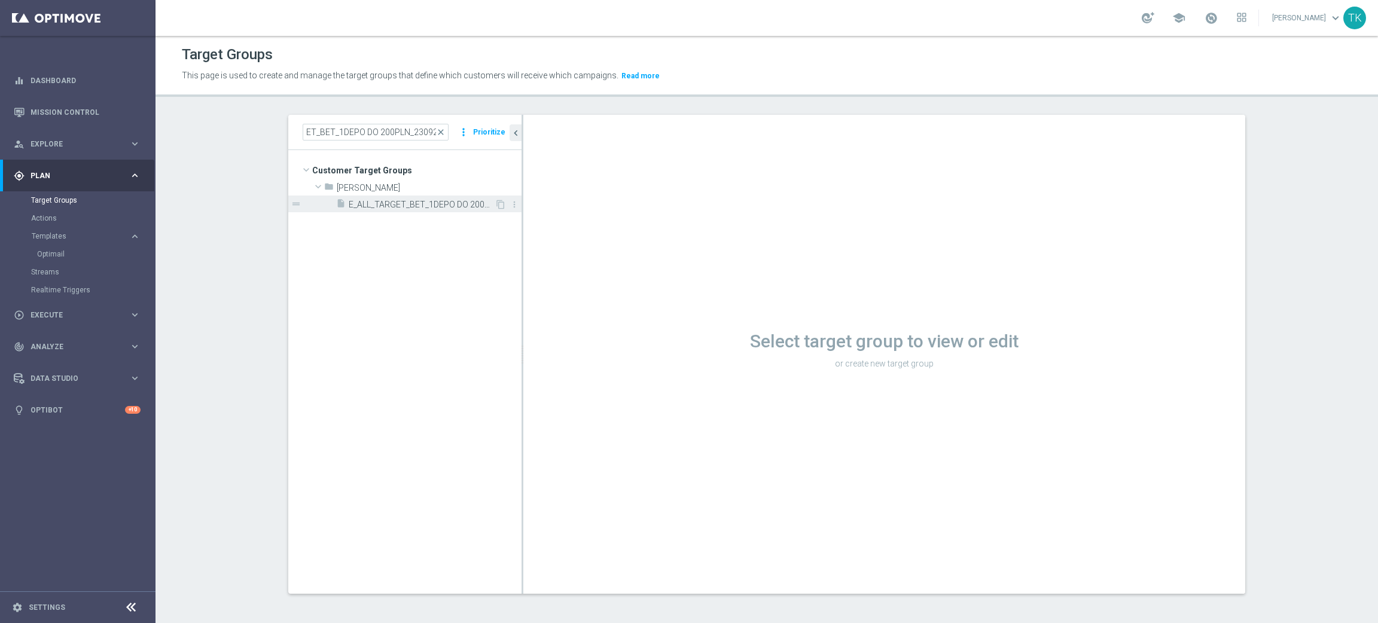
scroll to position [0, 0]
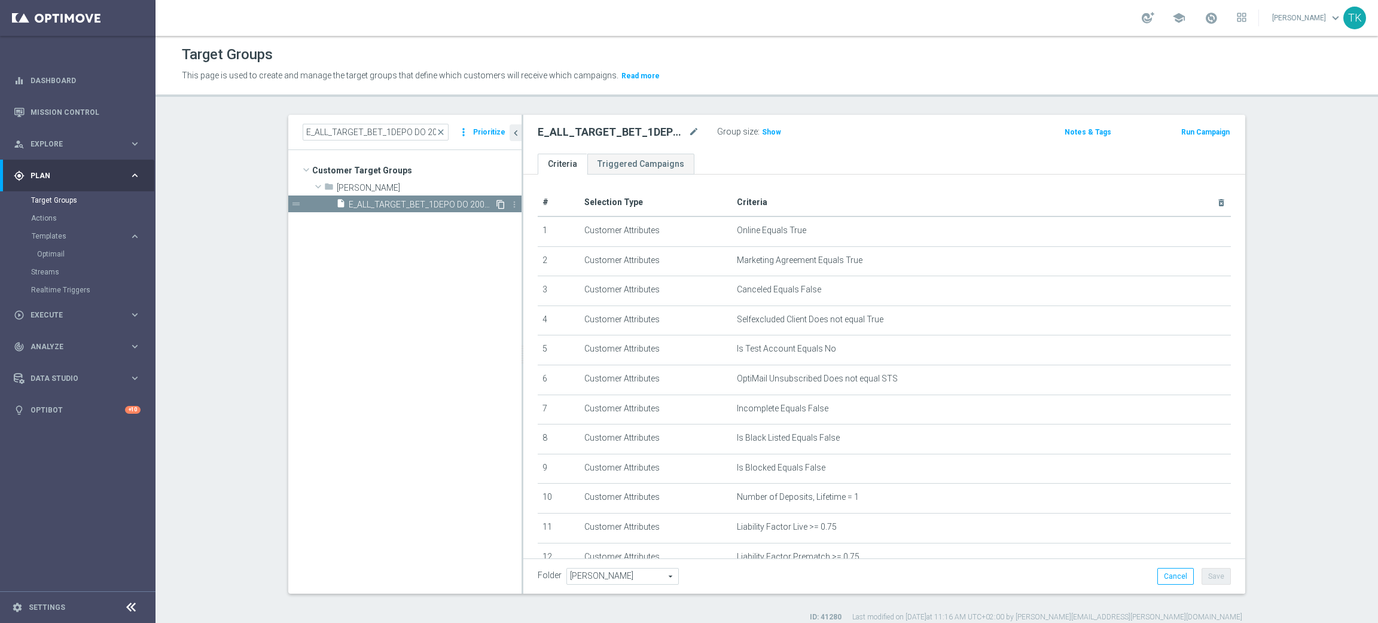
click at [496, 203] on icon "content_copy" at bounding box center [501, 205] width 10 height 10
click at [688, 130] on icon "mode_edit" at bounding box center [693, 132] width 11 height 14
type input "E_ALL_TARGET_BET_1DEPO DO 200PLN_300925"
click at [822, 130] on div "Group size : Show" at bounding box center [777, 131] width 120 height 14
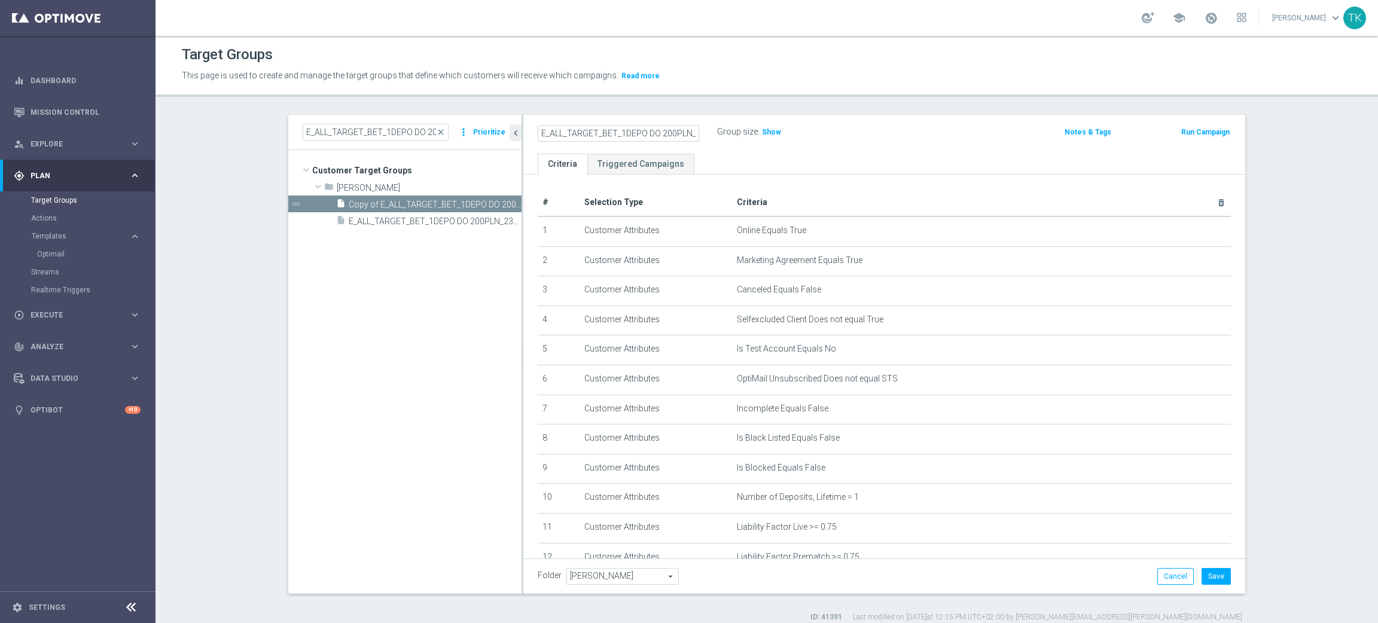
scroll to position [0, 0]
click at [1214, 576] on button "Save" at bounding box center [1216, 576] width 29 height 17
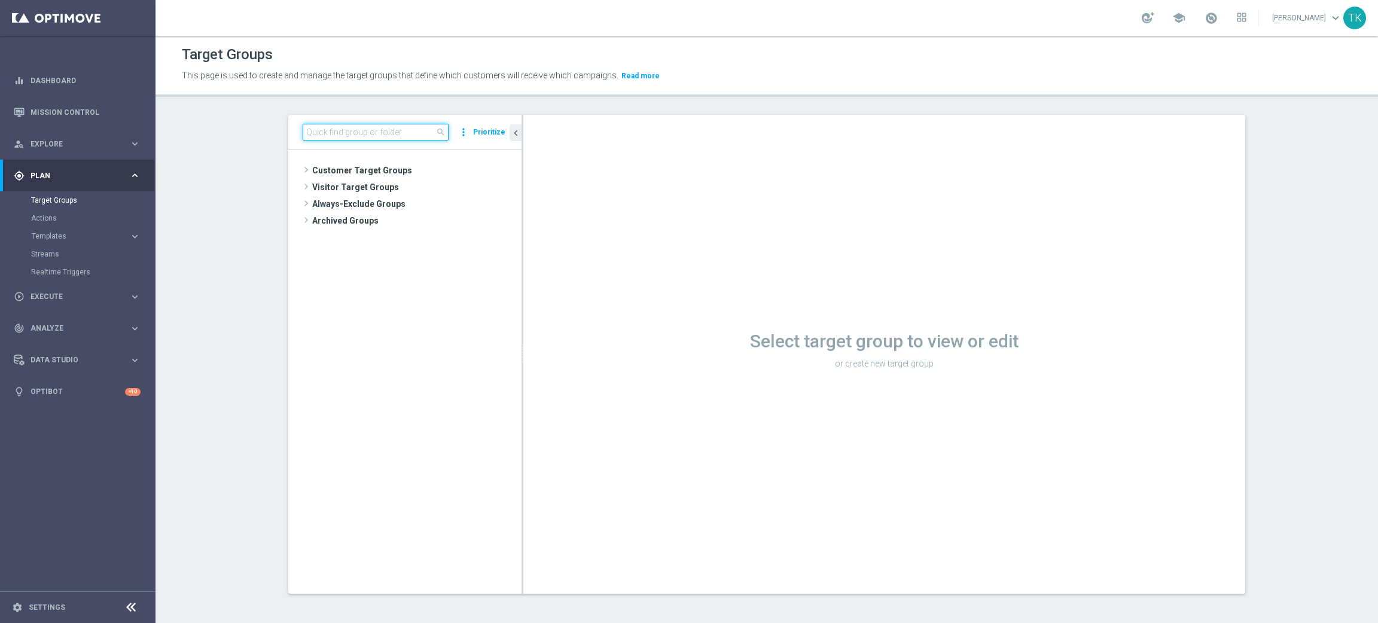
click at [367, 128] on input at bounding box center [376, 132] width 146 height 17
paste input "E_ALL_TARGET_BET_2DEPO DO 200PLN_230925"
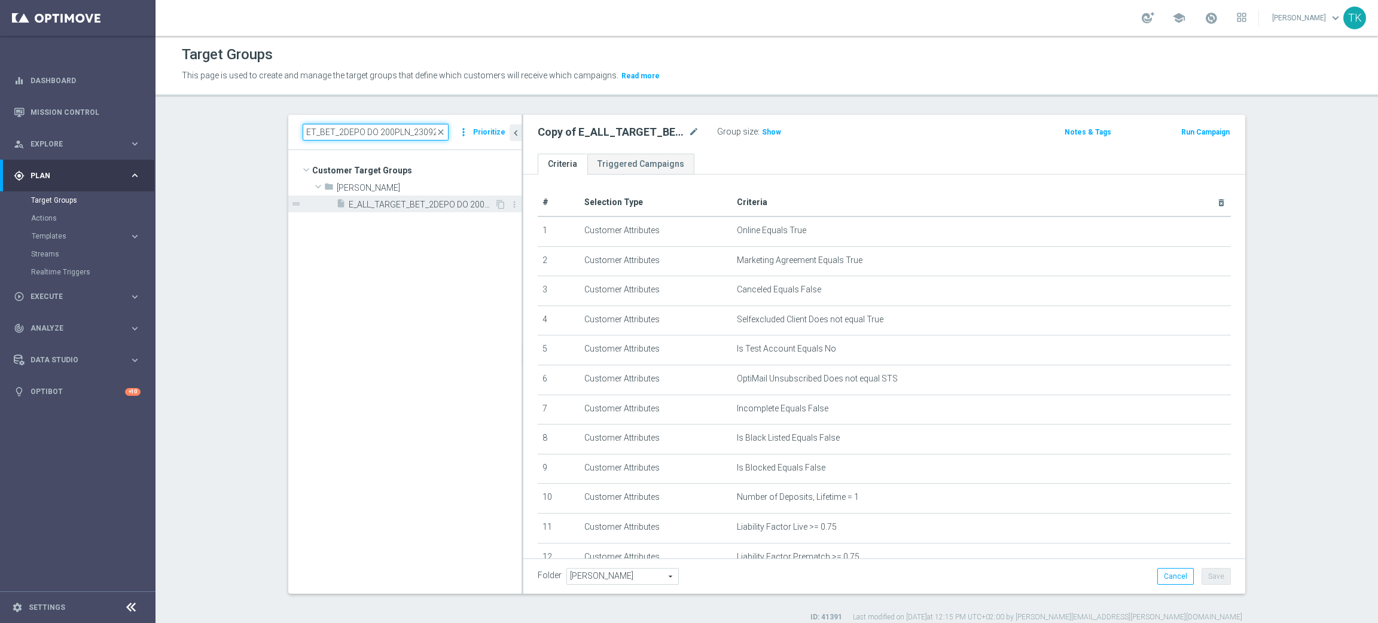
type input "E_ALL_TARGET_BET_2DEPO DO 200PLN_230925"
click at [407, 210] on div "insert_drive_file E_ALL_TARGET_BET_2DEPO DO 200PLN_230925" at bounding box center [415, 204] width 158 height 17
click at [496, 203] on icon "content_copy" at bounding box center [501, 205] width 10 height 10
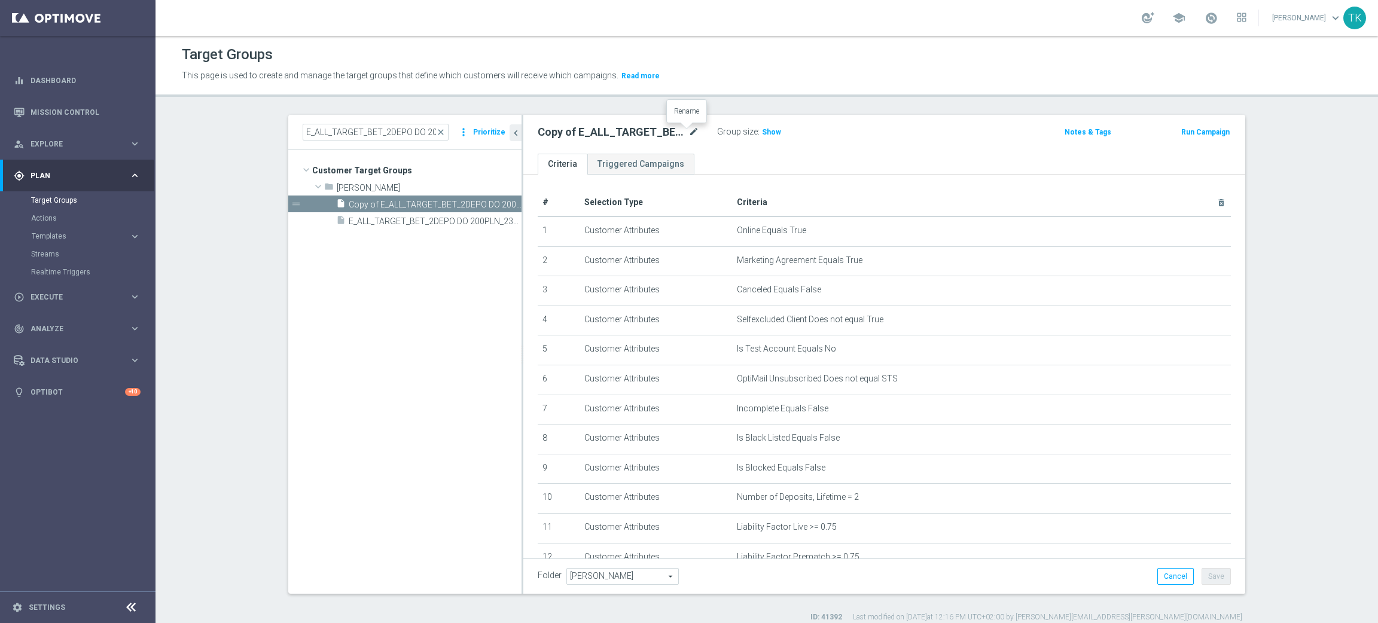
click at [688, 129] on icon "mode_edit" at bounding box center [693, 132] width 11 height 14
type input "E_ALL_TARGET_BET_2DEPO DO 200PLN_300925"
click at [846, 136] on div "E_ALL_TARGET_BET_2DEPO DO 200PLN_300925 Group size : Show" at bounding box center [766, 133] width 474 height 18
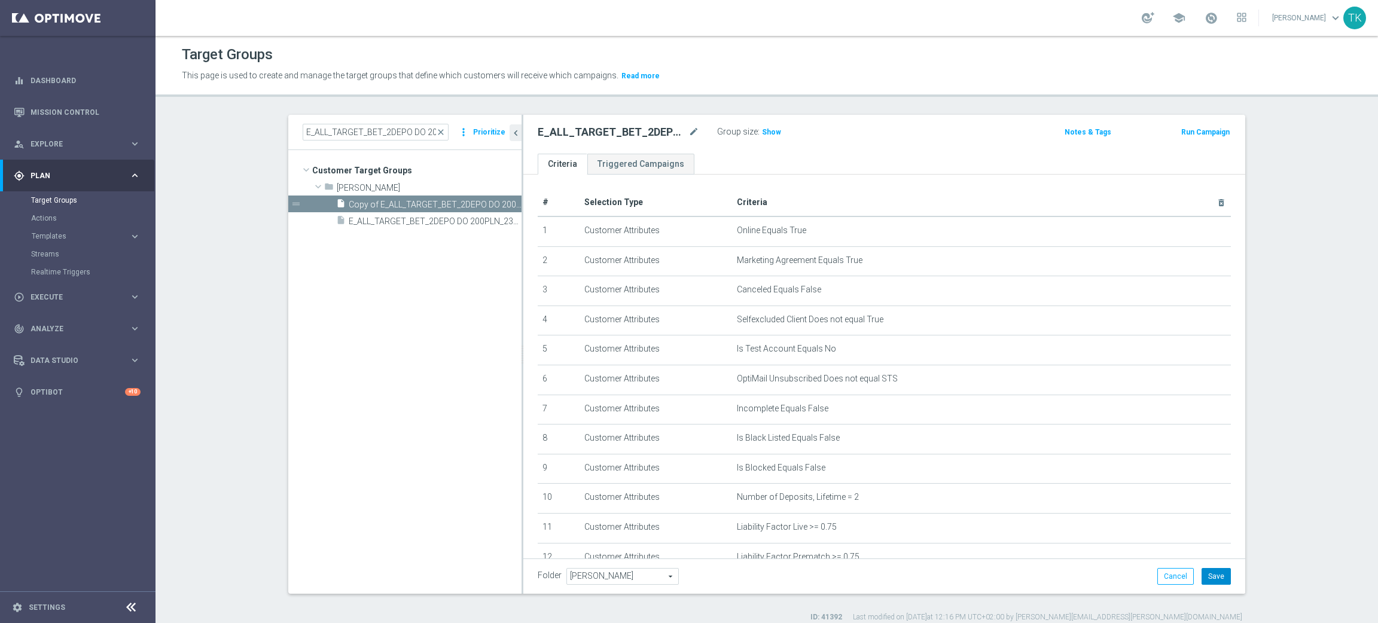
click at [1212, 576] on button "Save" at bounding box center [1216, 576] width 29 height 17
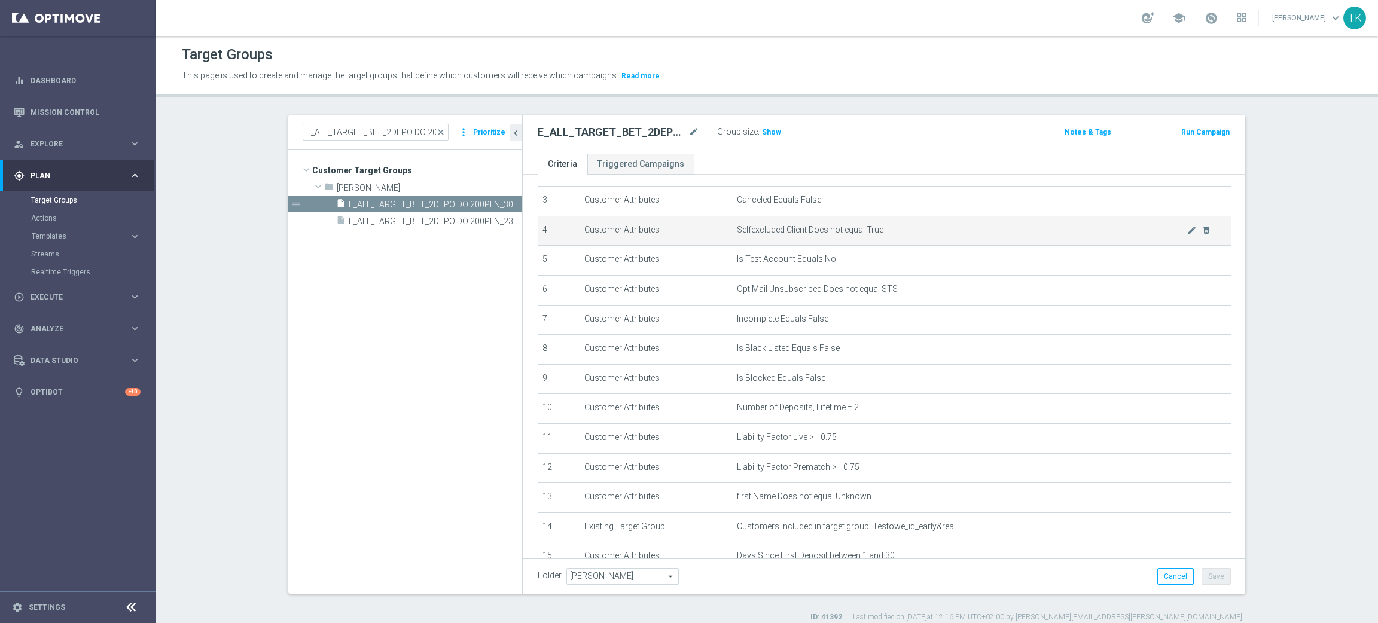
scroll to position [179, 0]
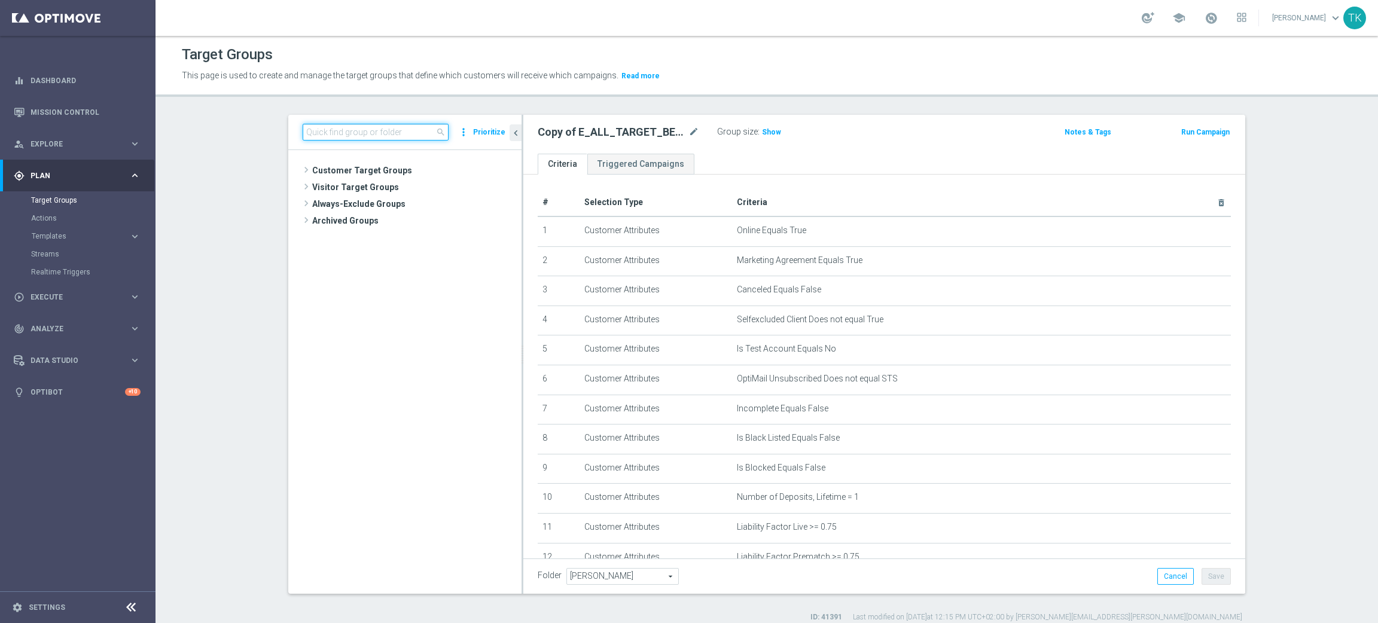
click at [320, 131] on input at bounding box center [376, 132] width 146 height 17
paste input "E_ALL_TARGET_BET_3DEPO DO 200PLN_230925"
type input "E_ALL_TARGET_BET_3DEPO DO 200PLN_230925"
click at [432, 210] on div "insert_drive_file E_ALL_TARGET_BET_3DEPO DO 200PLN_230925" at bounding box center [415, 204] width 158 height 17
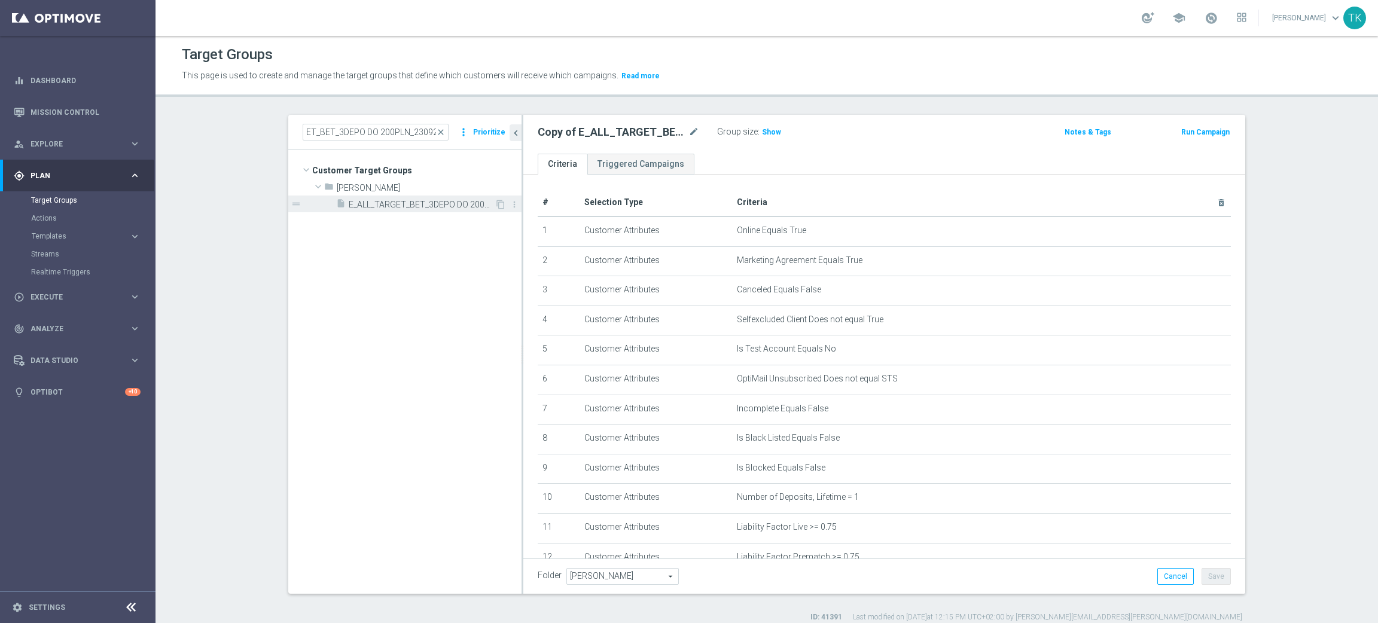
scroll to position [0, 0]
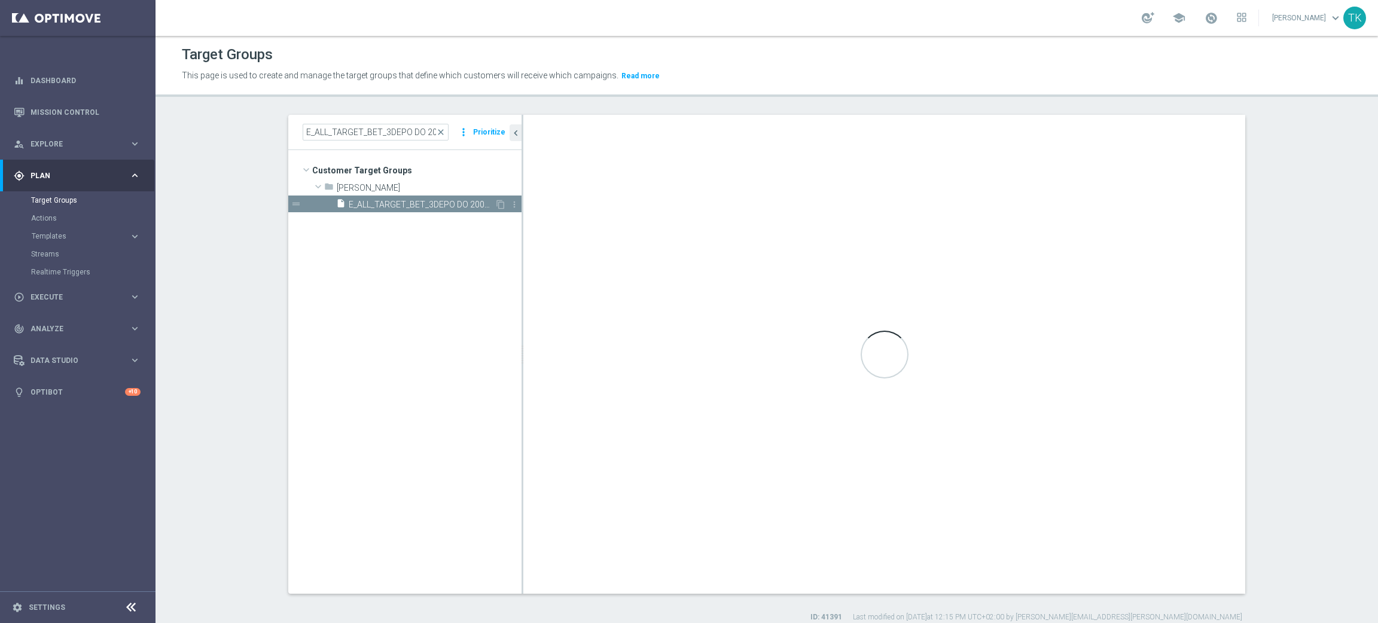
type textarea "(1 AND 2 AND 3 AND 4 AND 5 AND 6 AND 7 AND 8 AND 9 AND 10 AND 11 AND 12 AND 13 …"
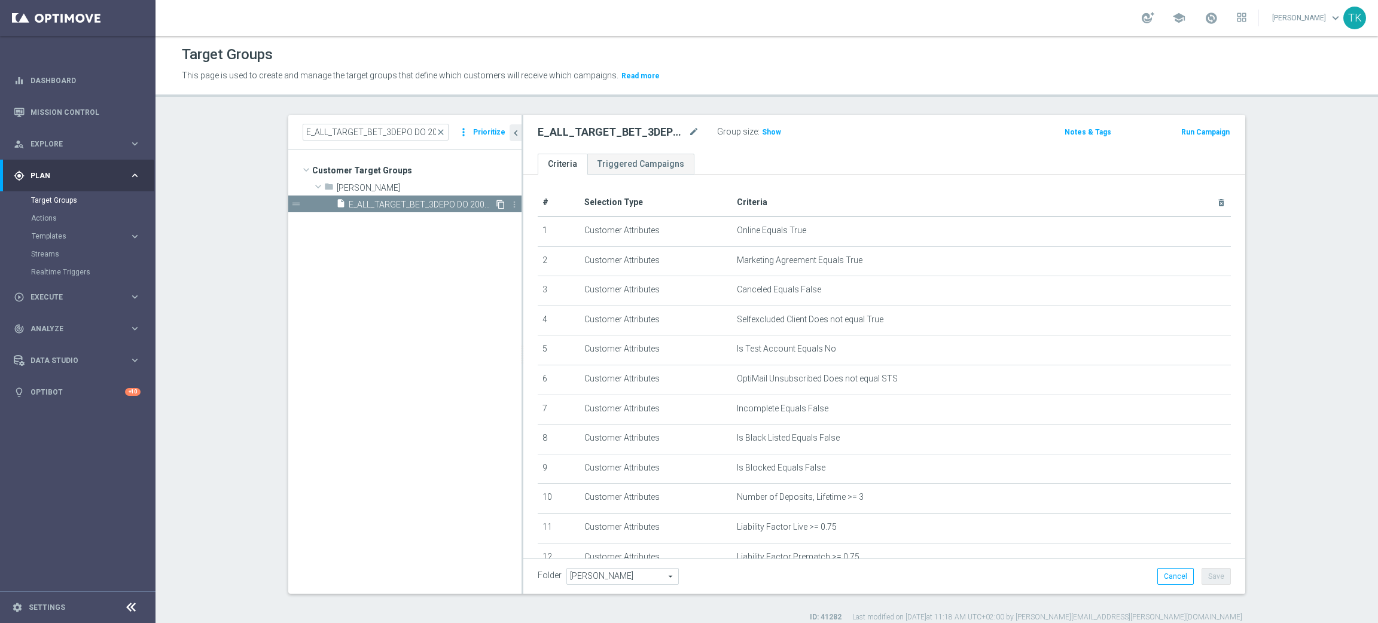
click at [496, 202] on icon "content_copy" at bounding box center [501, 205] width 10 height 10
click at [688, 130] on icon "mode_edit" at bounding box center [693, 132] width 11 height 14
type input "E_ALL_TARGET_BET_3DEPO DO 200PLN_300925"
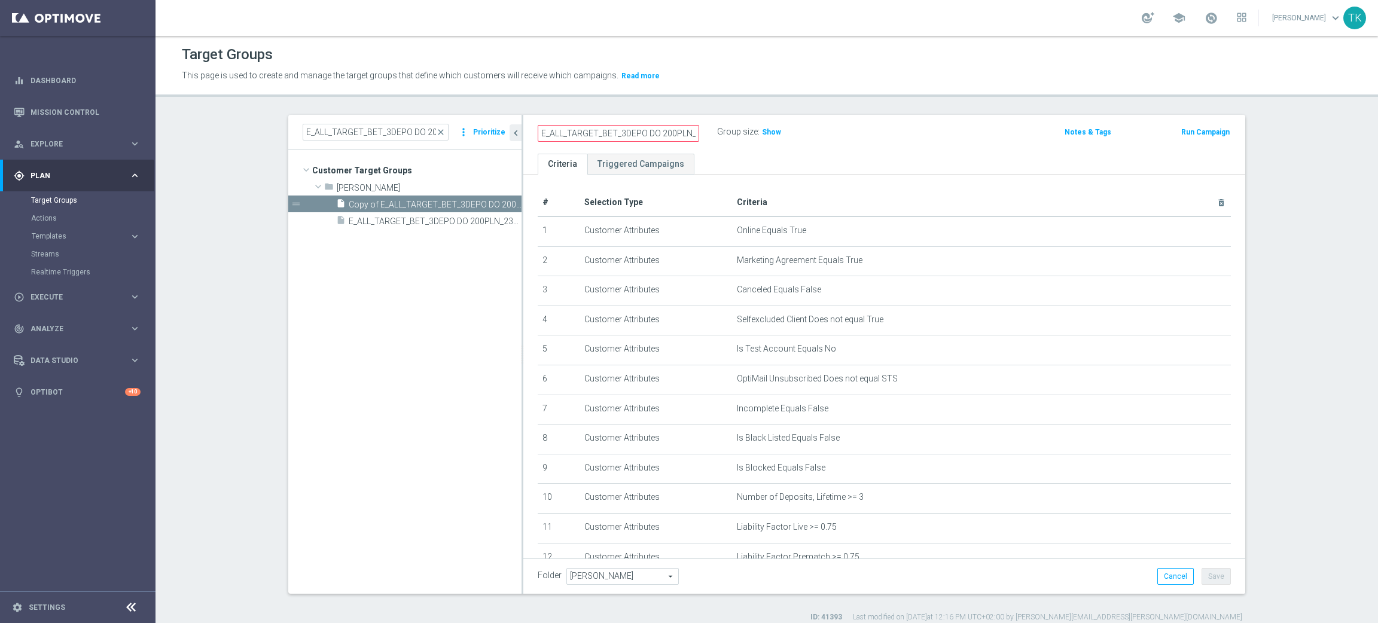
click at [853, 129] on div "E_ALL_TARGET_BET_3DEPO DO 200PLN_300925 Group size : Show" at bounding box center [766, 133] width 474 height 18
click at [1217, 577] on button "Save" at bounding box center [1216, 576] width 29 height 17
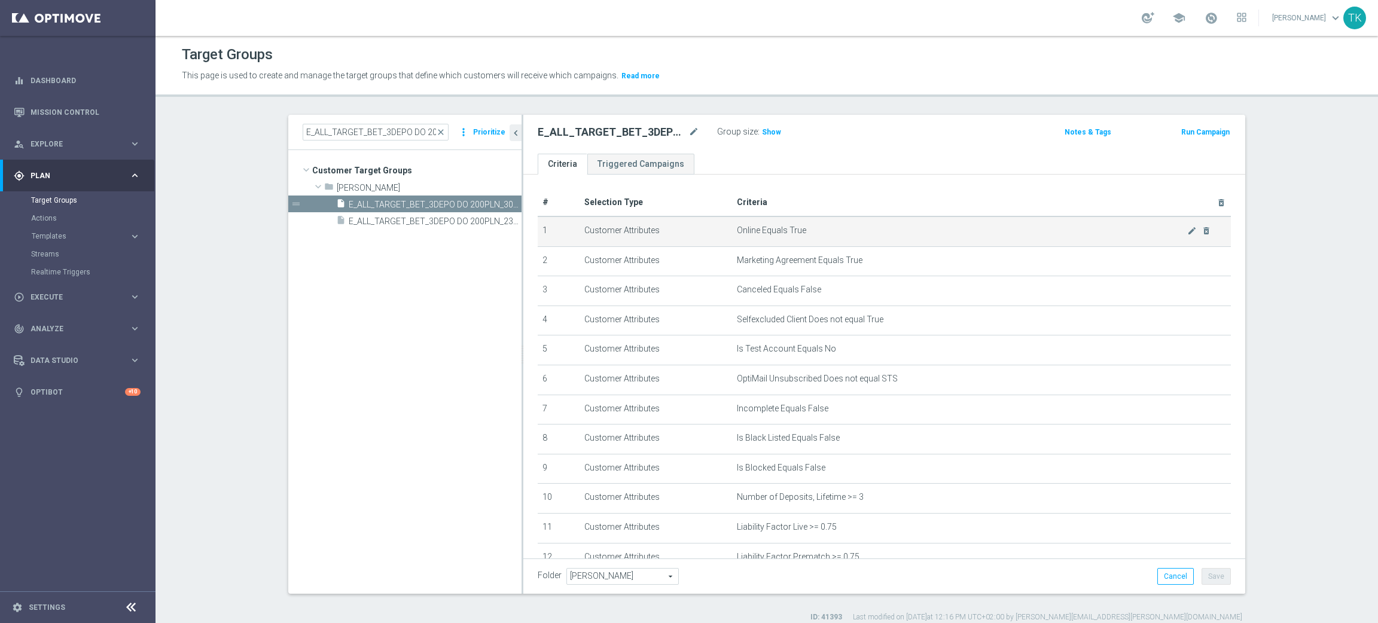
scroll to position [202, 0]
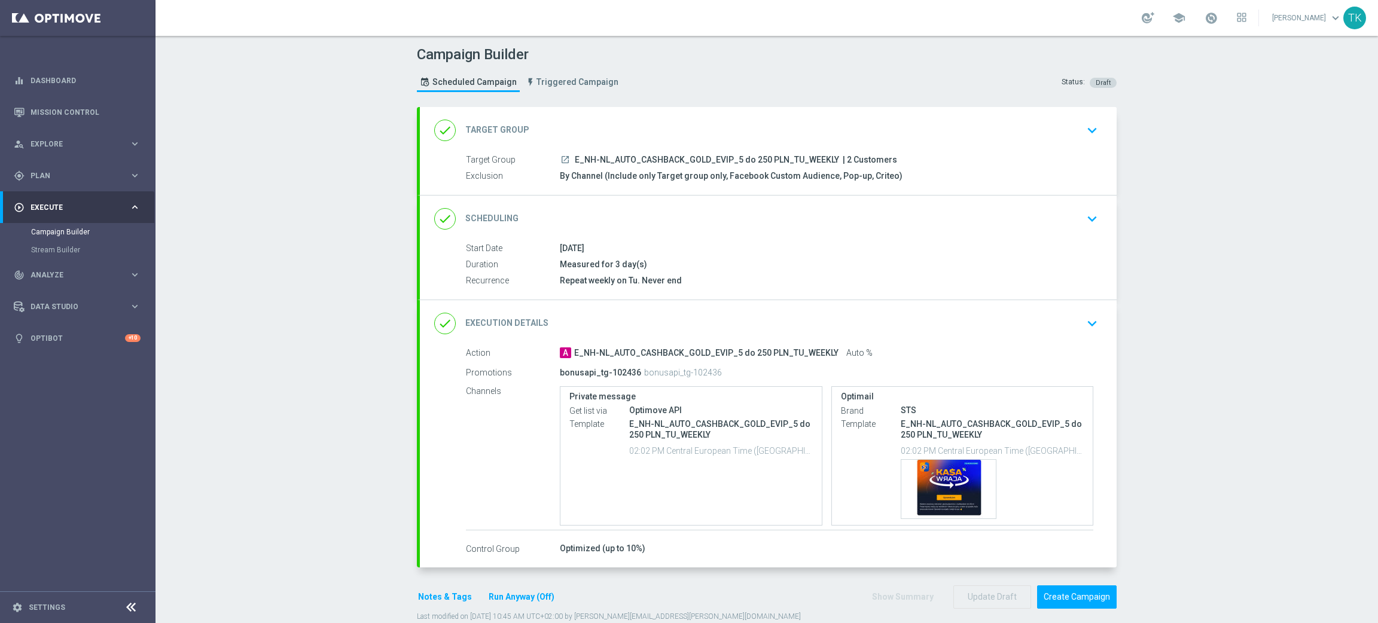
click at [701, 160] on span "E_NH-NL_AUTO_CASHBACK_GOLD_EVIP_5 do 250 PLN_TU_WEEKLY" at bounding box center [707, 160] width 264 height 11
copy div "E_NH-NL_AUTO_CASHBACK_GOLD_EVIP_5 do 250 PLN_TU_WEEKLY"
click at [691, 367] on p "bonusapi_tg-102436" at bounding box center [683, 372] width 78 height 11
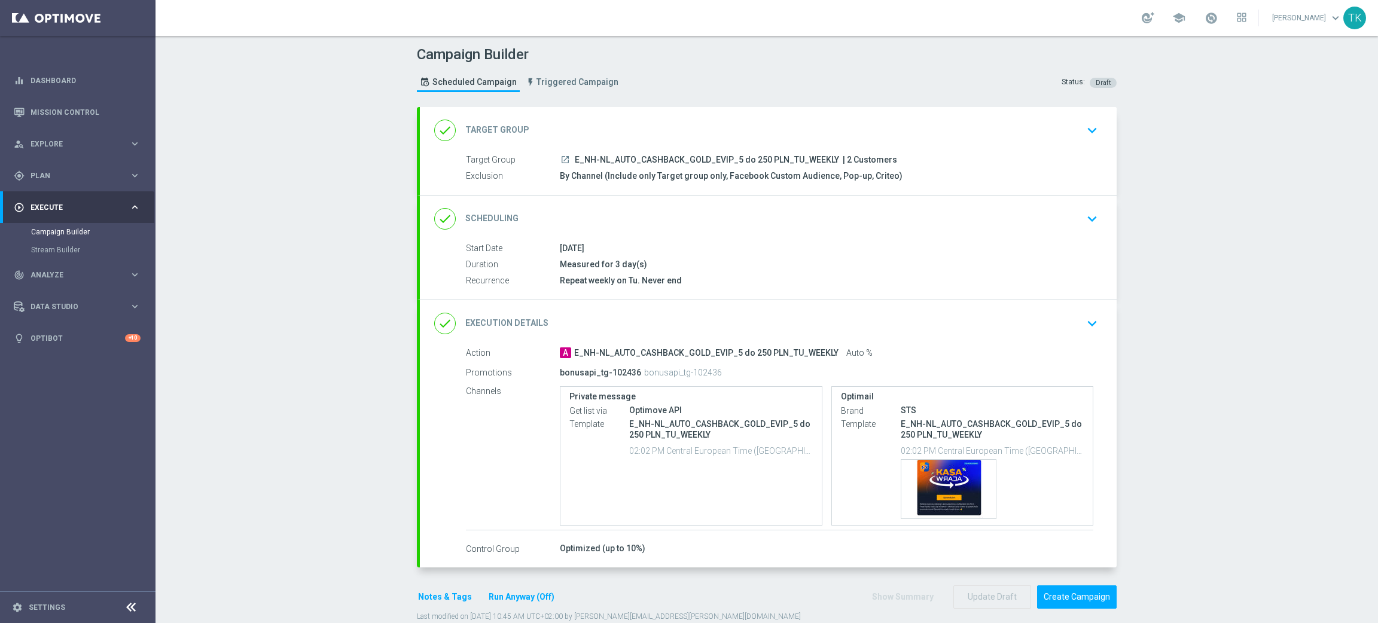
click at [691, 367] on p "bonusapi_tg-102436" at bounding box center [683, 372] width 78 height 11
copy p "102436"
click at [670, 430] on p "E_NH-NL_AUTO_CASHBACK_GOLD_EVIP_5 do 250 PLN_TU_WEEKLY" at bounding box center [721, 430] width 184 height 22
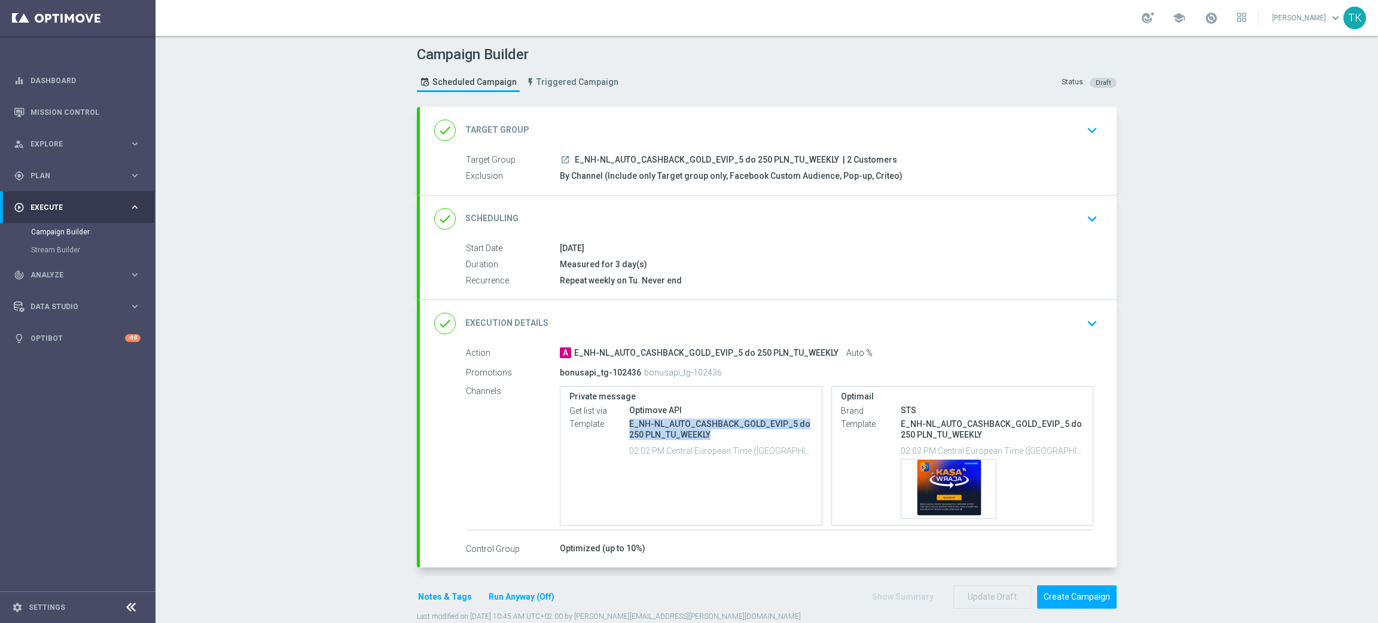
copy div "E_NH-NL_AUTO_CASHBACK_GOLD_EVIP_5 do 250 PLN_TU_WEEKLY"
click at [670, 155] on span "E_NH-NL_AUTO_CASHBACK_GOLD_EVIP_5 do 250 PLN_TU_WEEKLY" at bounding box center [707, 160] width 264 height 11
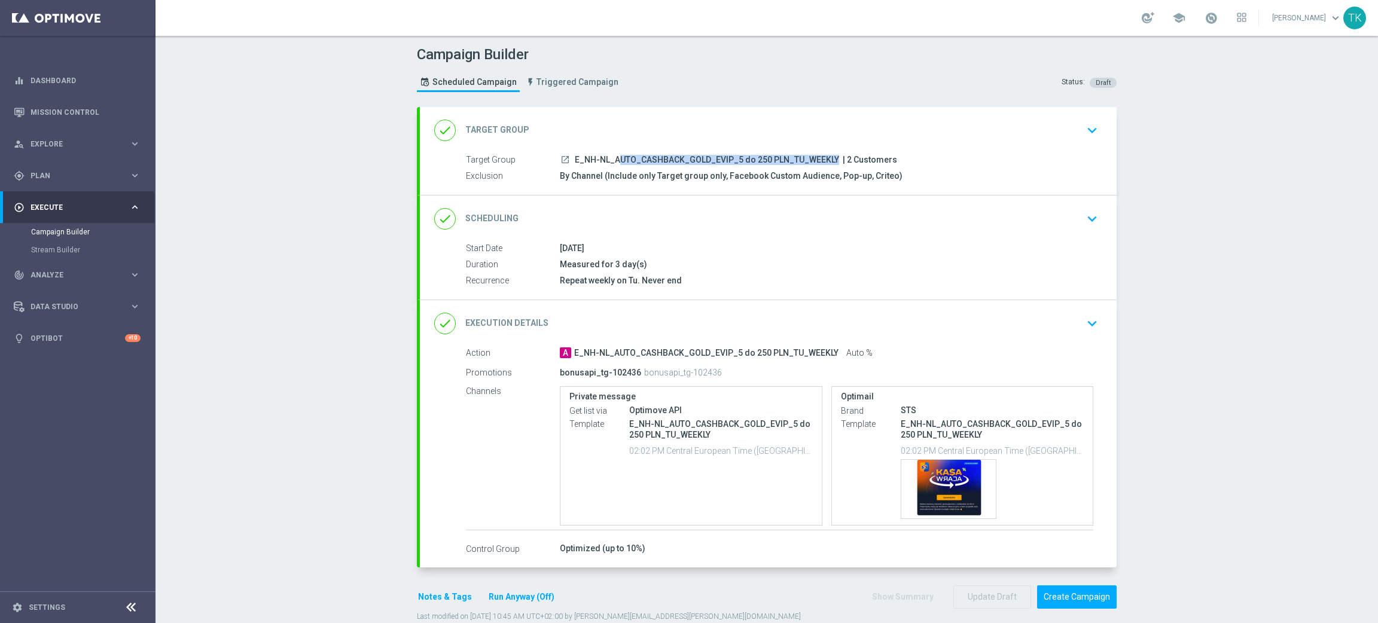
click at [670, 155] on span "E_NH-NL_AUTO_CASHBACK_GOLD_EVIP_5 do 250 PLN_TU_WEEKLY" at bounding box center [707, 160] width 264 height 11
copy div "E_NH-NL_AUTO_CASHBACK_GOLD_EVIP_5 do 250 PLN_TU_WEEKLY"
click at [712, 66] on div "Campaign Builder Scheduled Campaign Triggered Campaign Status: Draft" at bounding box center [767, 70] width 718 height 55
click at [1063, 602] on button "Create Campaign" at bounding box center [1077, 597] width 80 height 23
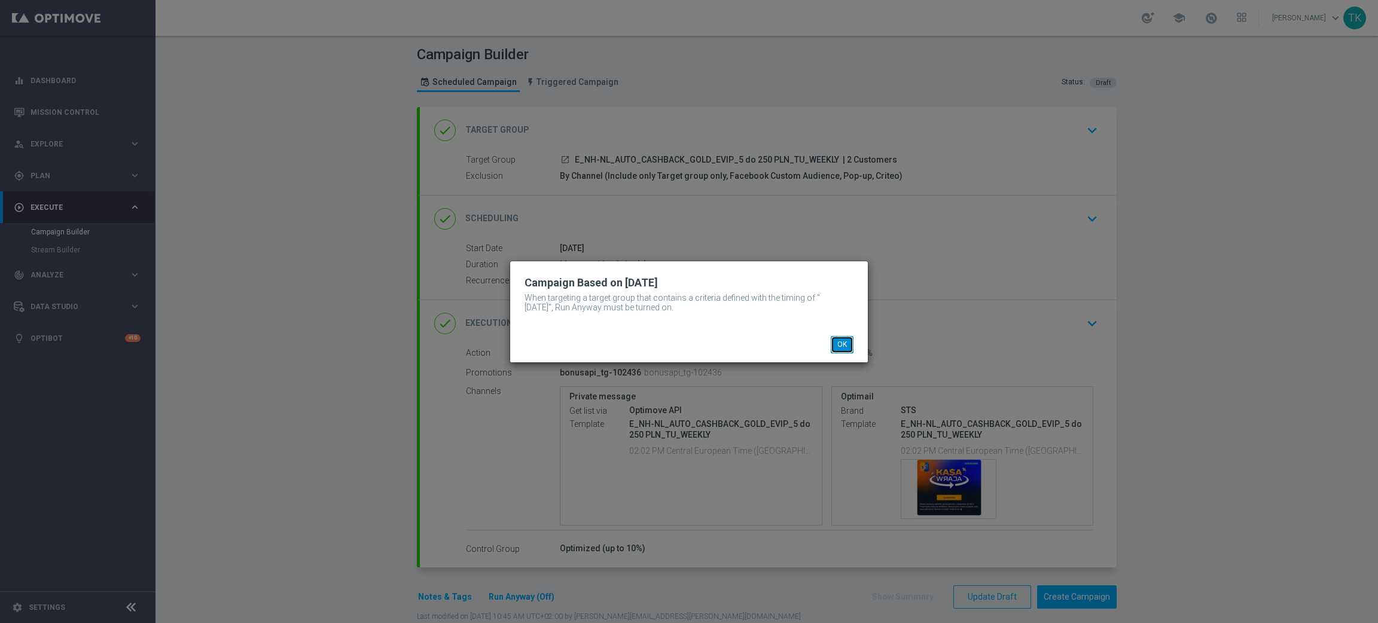
click at [849, 342] on button "OK" at bounding box center [842, 344] width 23 height 17
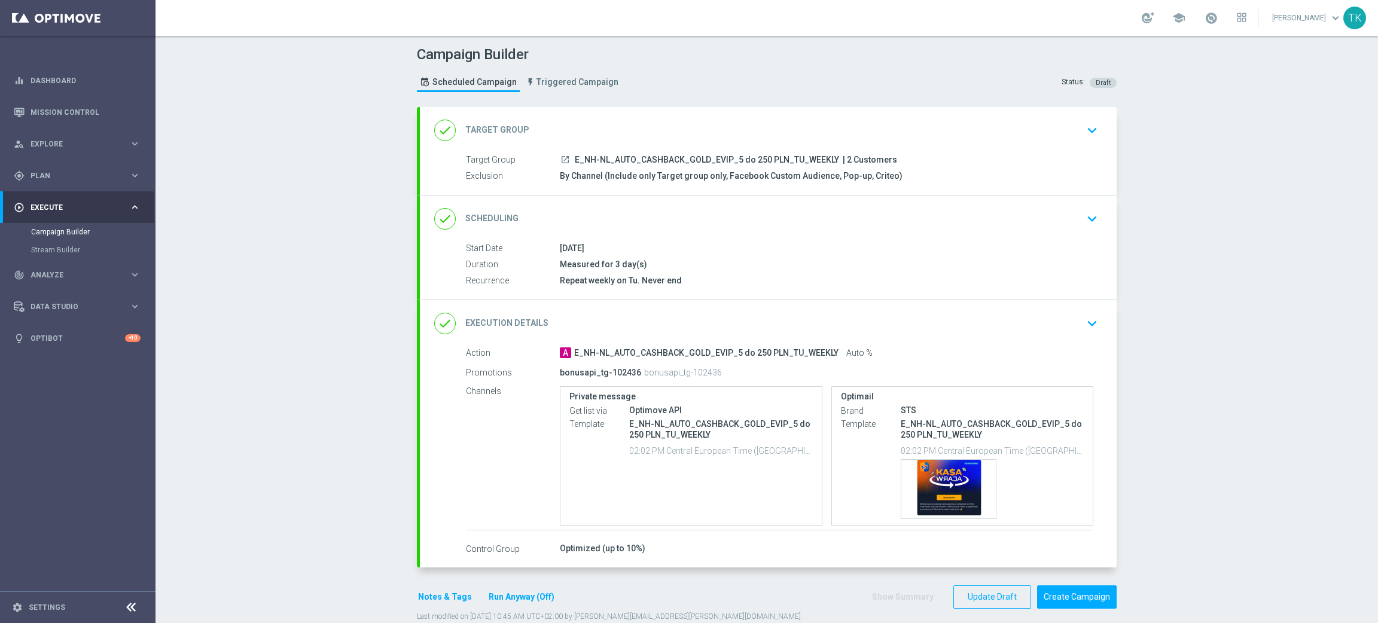
click at [510, 598] on button "Run Anyway (Off)" at bounding box center [521, 597] width 68 height 15
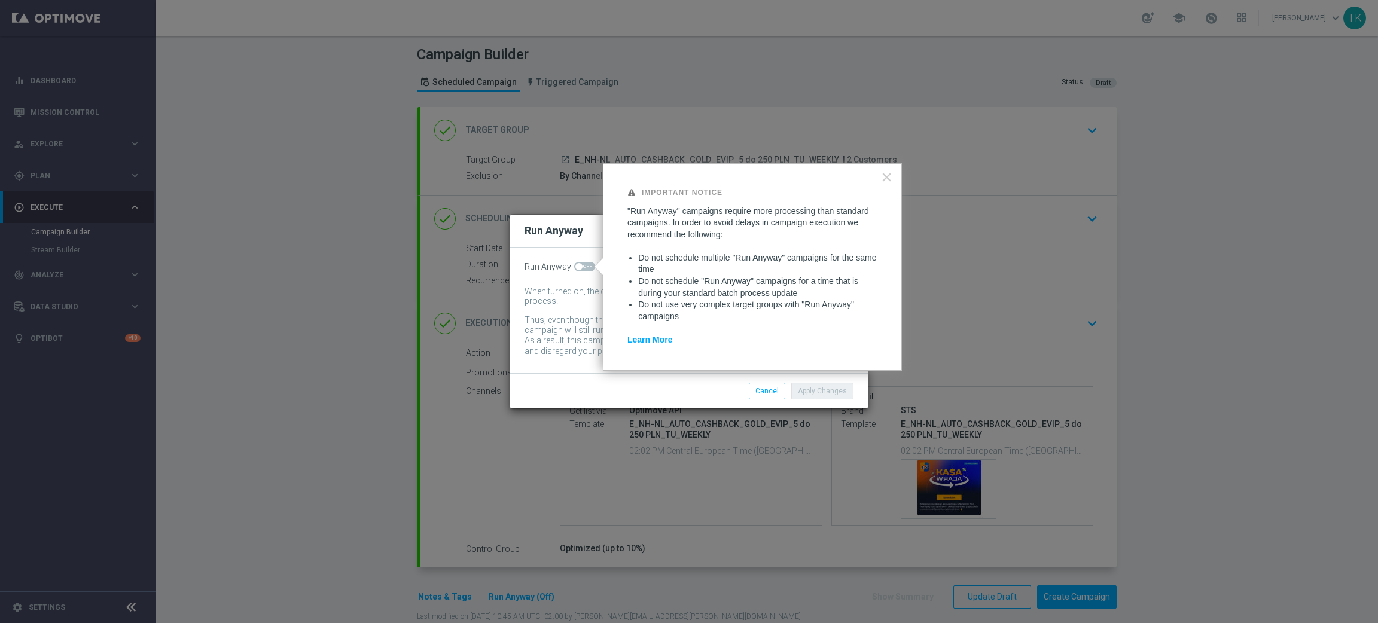
click at [586, 262] on span at bounding box center [584, 267] width 21 height 10
click at [586, 262] on input "checkbox" at bounding box center [584, 267] width 21 height 10
checkbox input "true"
click at [835, 402] on div "Apply Changes Cancel" at bounding box center [689, 390] width 358 height 35
click at [834, 389] on button "Apply Changes" at bounding box center [822, 391] width 62 height 17
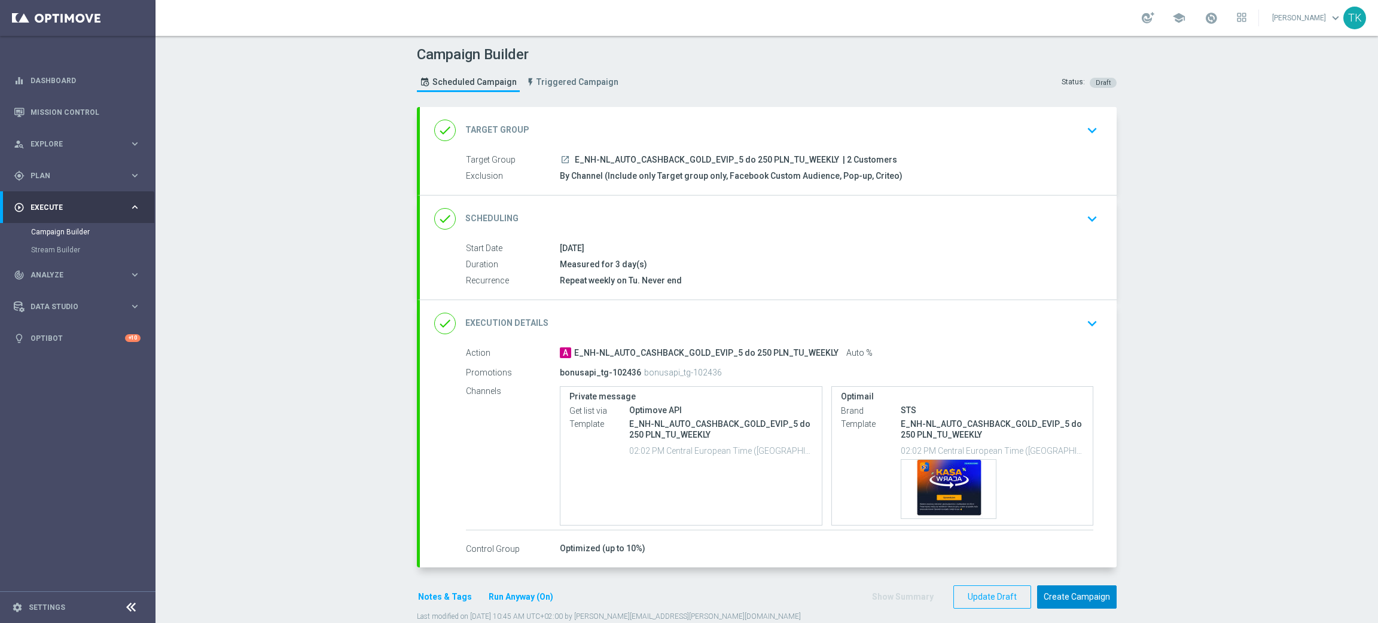
click at [1068, 597] on button "Create Campaign" at bounding box center [1077, 597] width 80 height 23
click at [706, 158] on span "E_NH-NL_AUTO_CASHBACK_SILVER_EVIP_5 do 250 PLN_TU_WEEKLY" at bounding box center [710, 160] width 270 height 11
copy div "E_NH-NL_AUTO_CASHBACK_SILVER_EVIP_5 do 250 PLN_TU_WEEKLY"
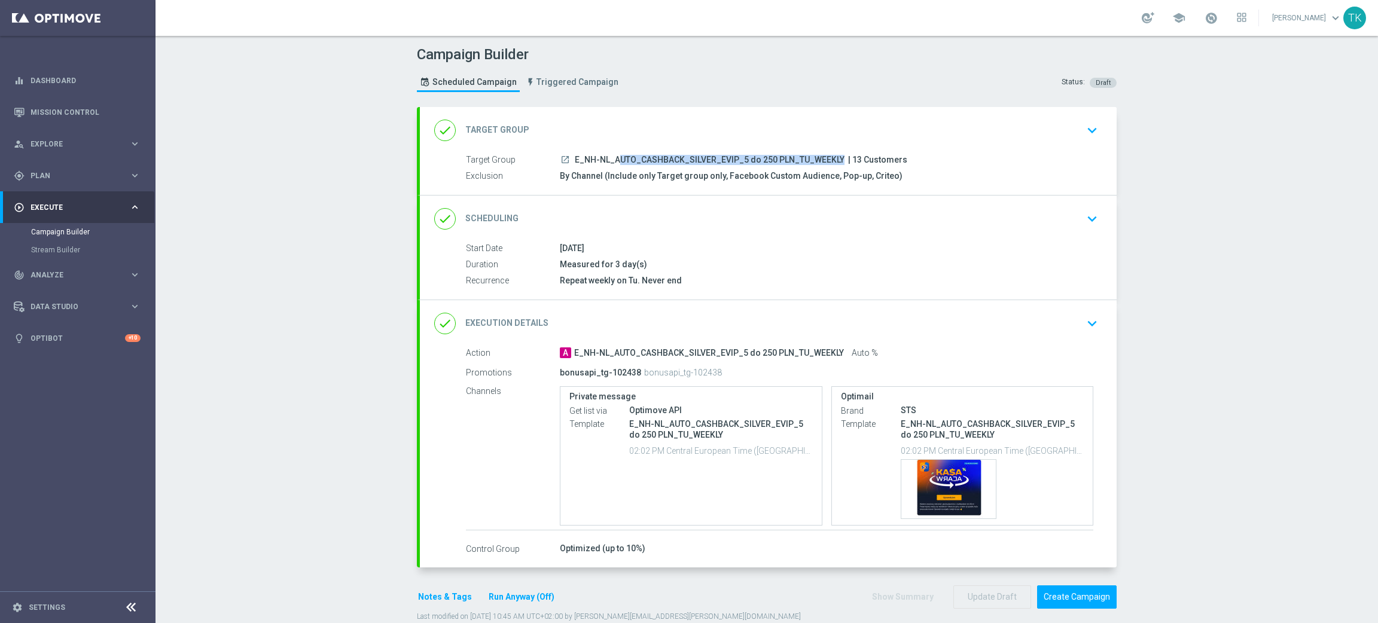
copy div "E_NH-NL_AUTO_CASHBACK_SILVER_EVIP_5 do 250 PLN_TU_WEEKLY"
click at [688, 370] on p "bonusapi_tg-102438" at bounding box center [683, 372] width 78 height 11
copy p "102438"
click at [684, 160] on span "E_NH-NL_AUTO_CASHBACK_SILVER_EVIP_5 do 250 PLN_TU_WEEKLY" at bounding box center [710, 160] width 270 height 11
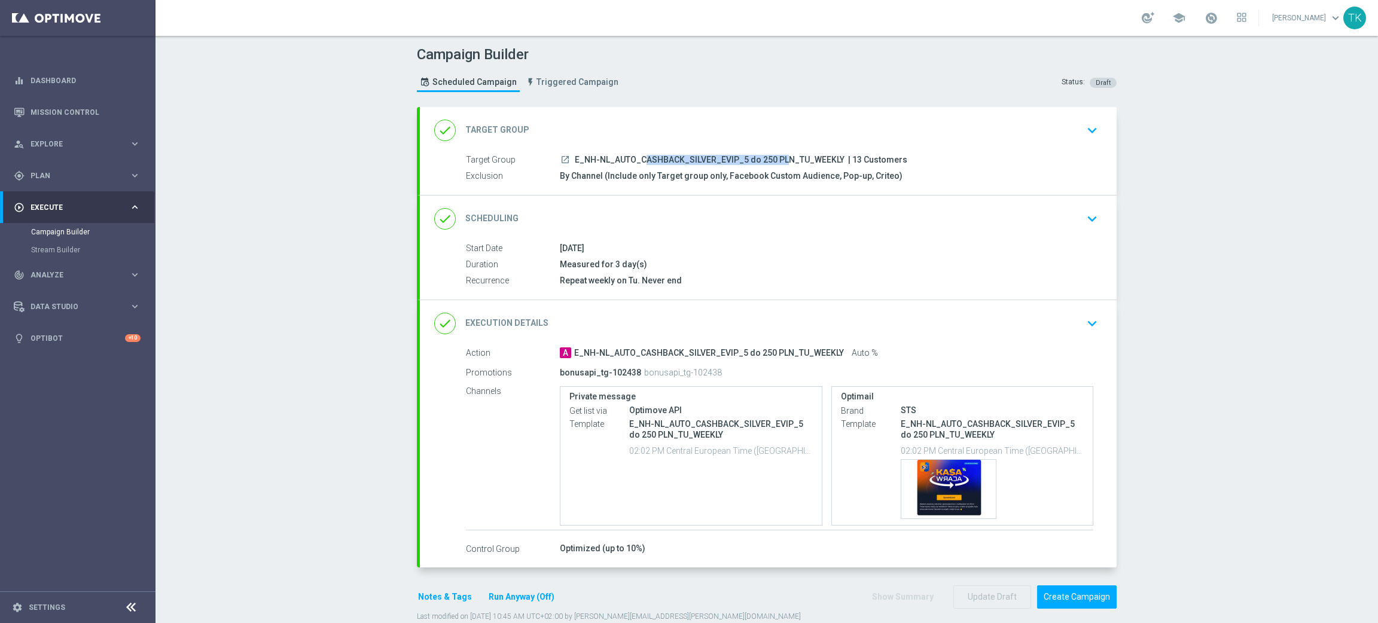
click at [684, 160] on span "E_NH-NL_AUTO_CASHBACK_SILVER_EVIP_5 do 250 PLN_TU_WEEKLY" at bounding box center [710, 160] width 270 height 11
copy div "E_NH-NL_AUTO_CASHBACK_SILVER_EVIP_5 do 250 PLN_TU_WEEKLY"
click at [743, 157] on span "E_NH-NL_AUTO_CASHBACK_SILVER_EVIP_5 do 250 PLN_TU_WEEKLY" at bounding box center [710, 160] width 270 height 11
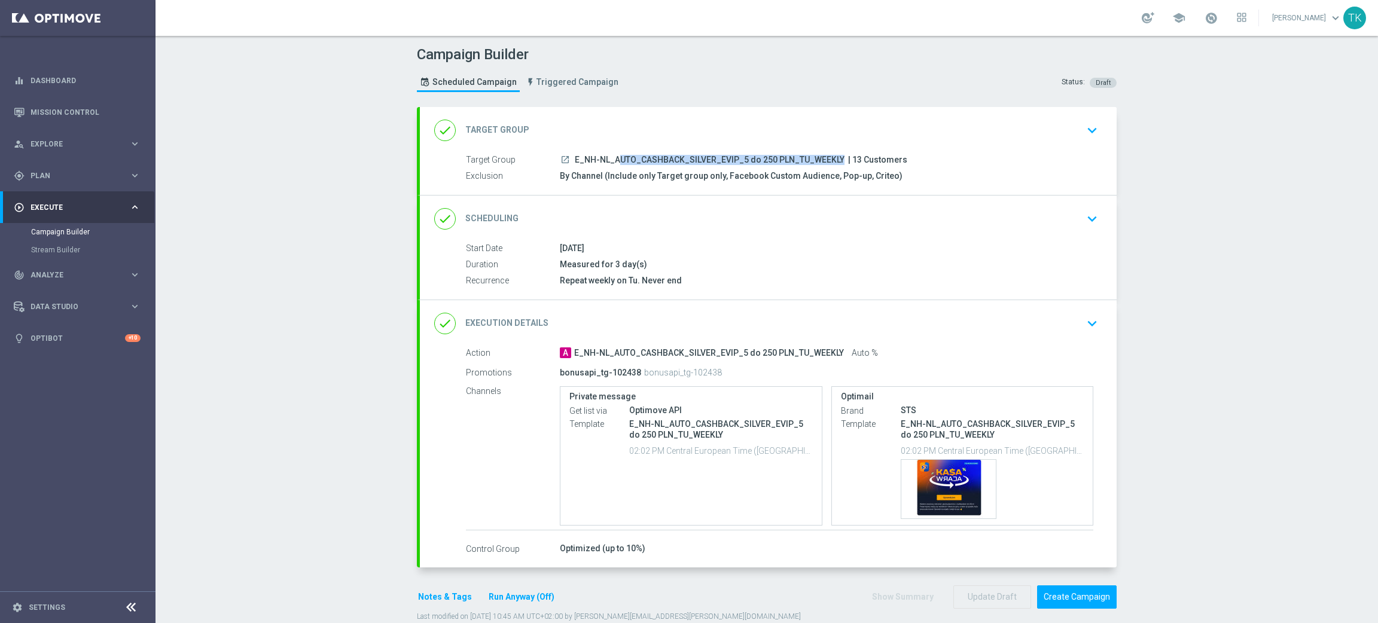
click at [743, 157] on span "E_NH-NL_AUTO_CASHBACK_SILVER_EVIP_5 do 250 PLN_TU_WEEKLY" at bounding box center [710, 160] width 270 height 11
click at [773, 83] on div "Campaign Builder Scheduled Campaign Triggered Campaign Status: Draft" at bounding box center [767, 70] width 718 height 55
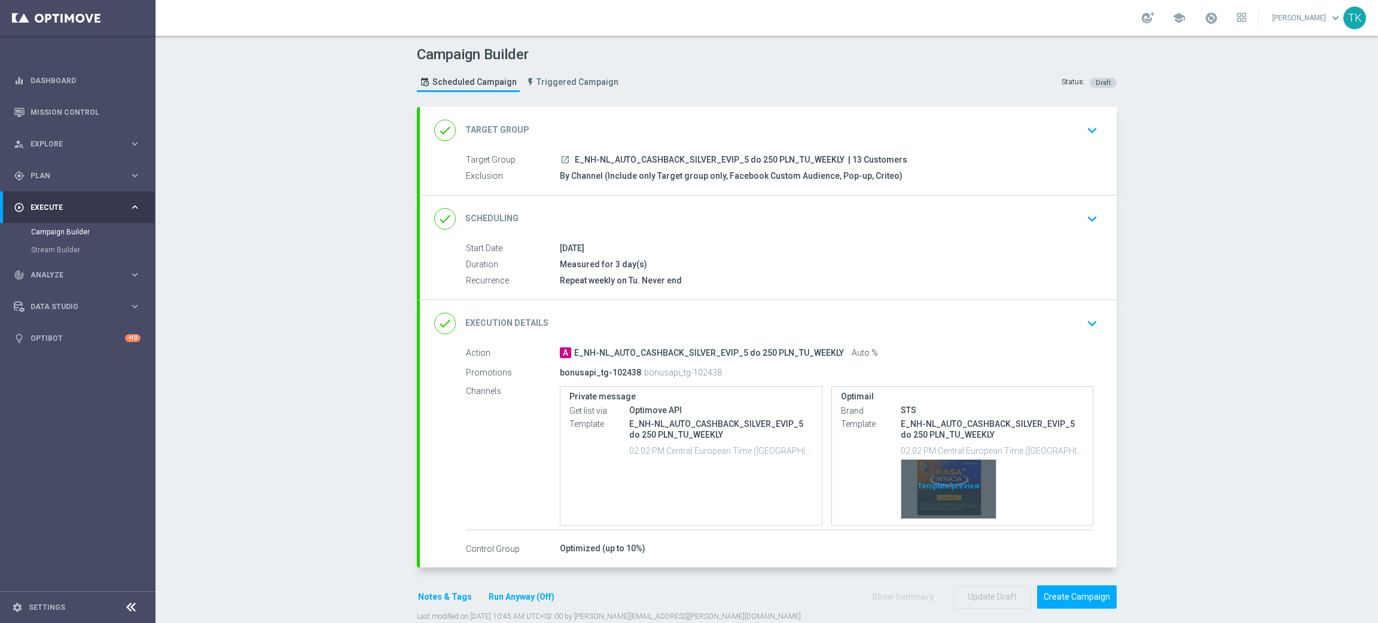
click at [941, 465] on div "Template preview" at bounding box center [948, 489] width 95 height 59
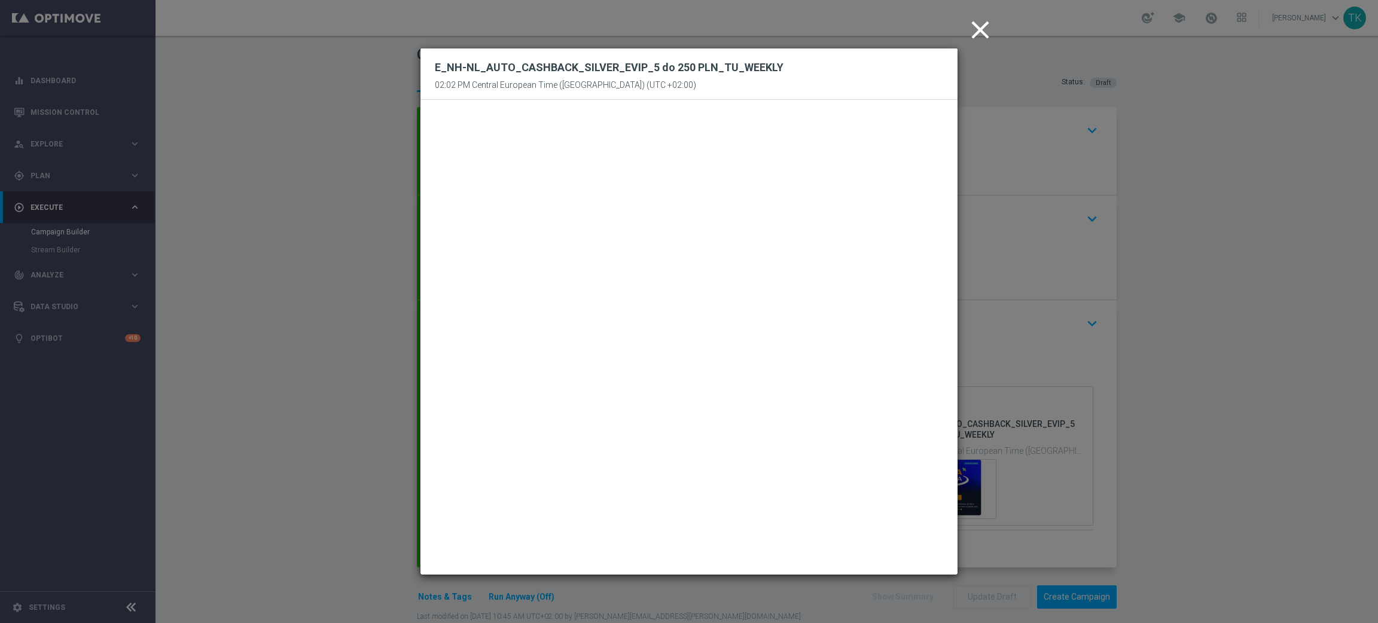
click at [981, 37] on icon "close" at bounding box center [980, 30] width 30 height 30
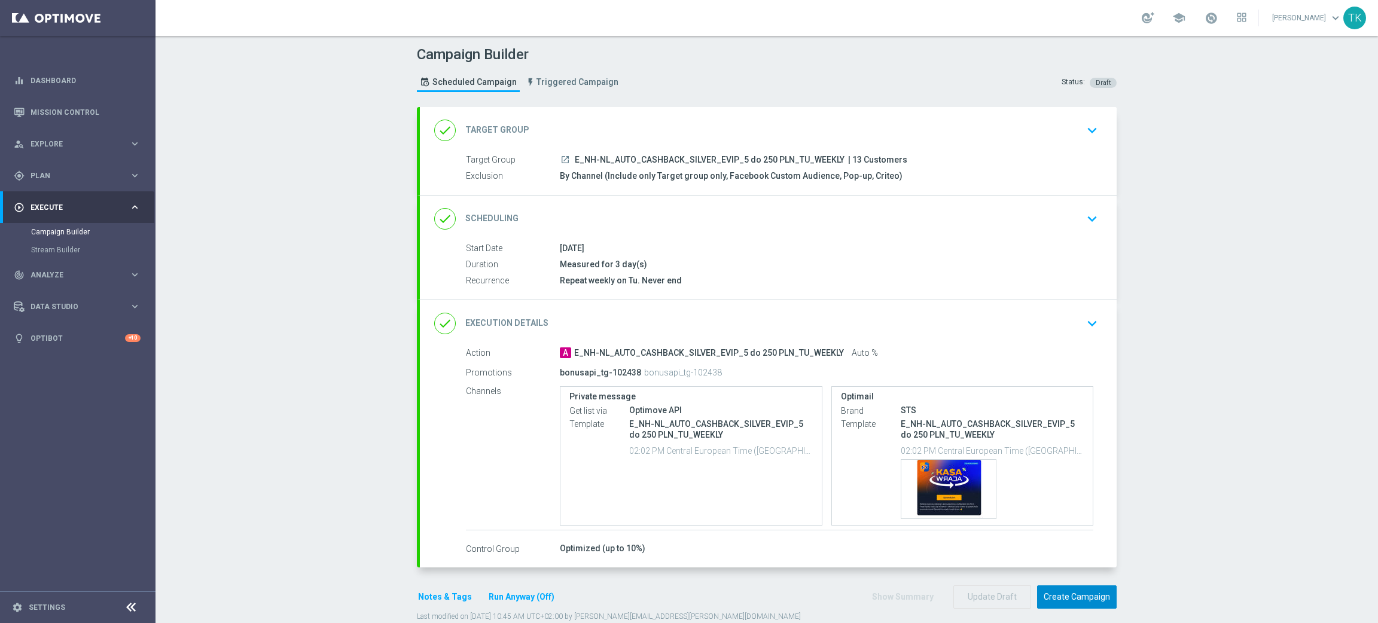
click at [1068, 597] on button "Create Campaign" at bounding box center [1077, 597] width 80 height 23
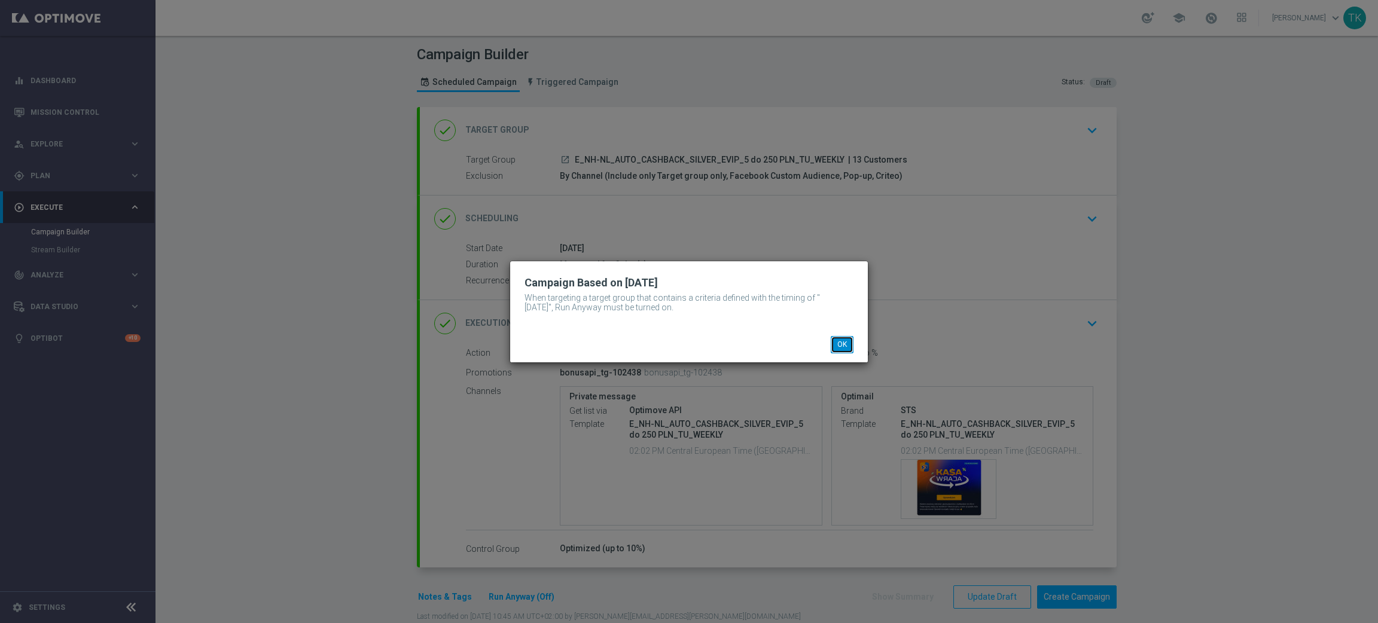
click at [836, 350] on button "OK" at bounding box center [842, 344] width 23 height 17
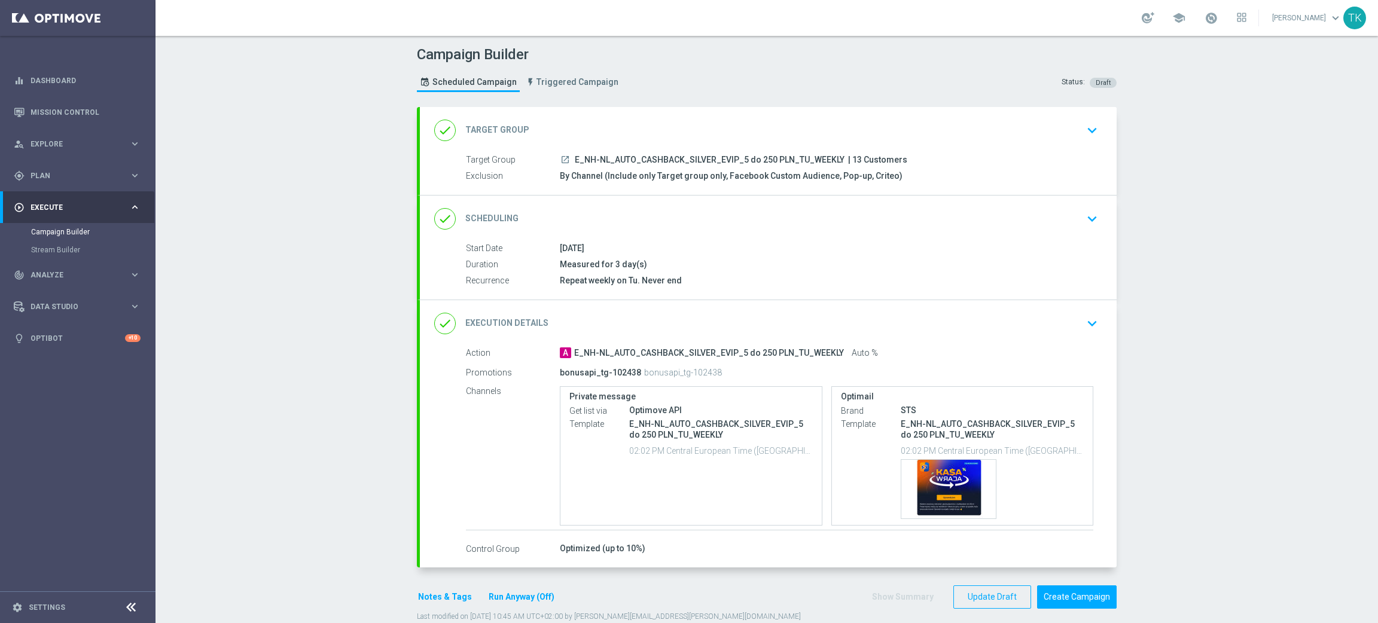
click at [503, 596] on button "Run Anyway (Off)" at bounding box center [521, 597] width 68 height 15
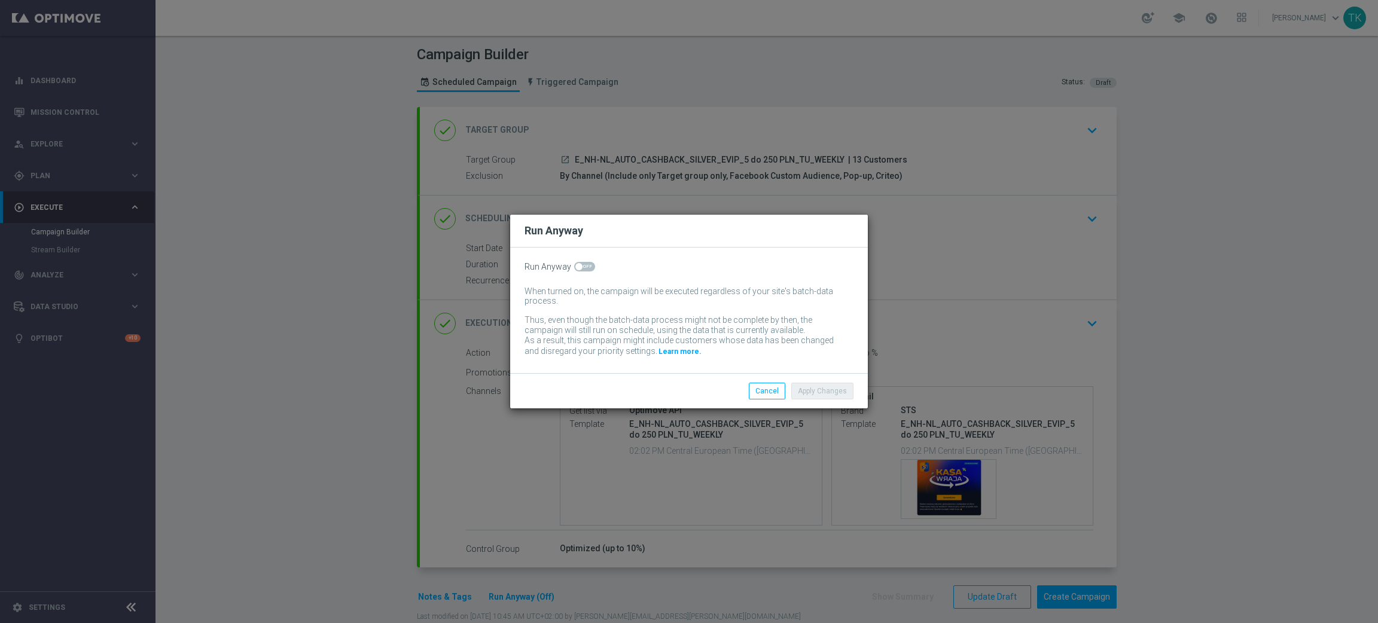
click at [583, 268] on span at bounding box center [584, 267] width 21 height 10
click at [583, 268] on input "checkbox" at bounding box center [584, 267] width 21 height 10
checkbox input "true"
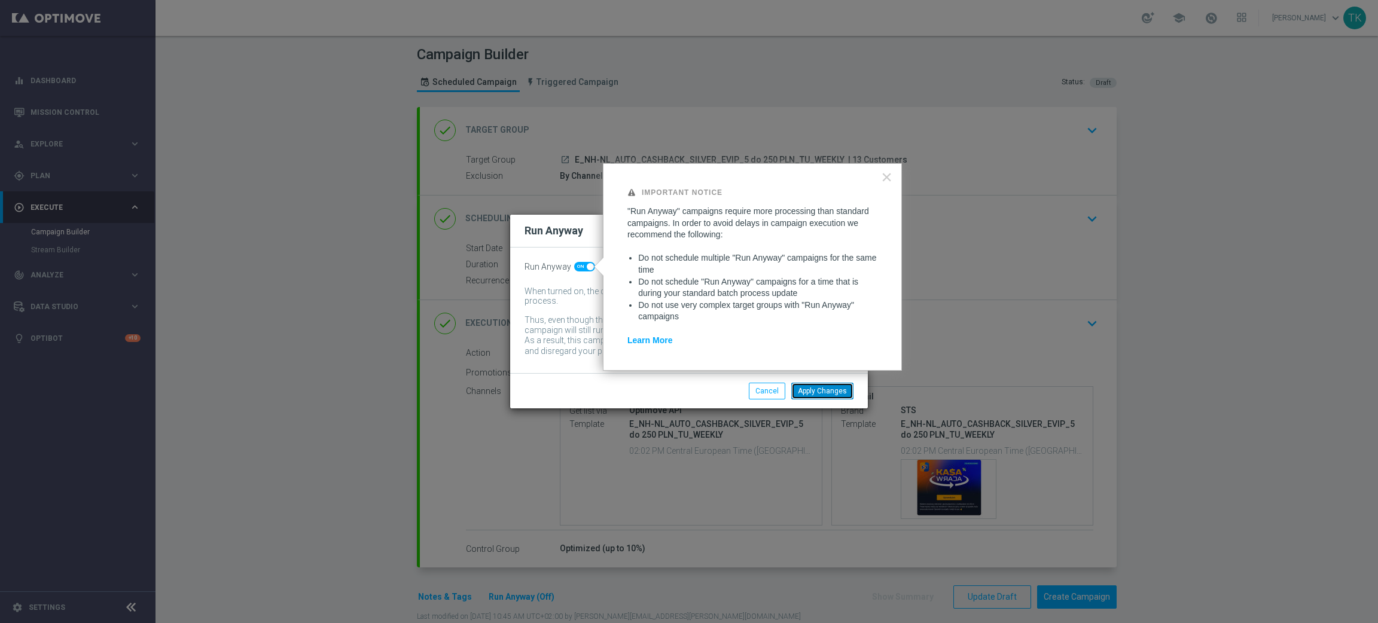
click at [827, 393] on button "Apply Changes" at bounding box center [822, 391] width 62 height 17
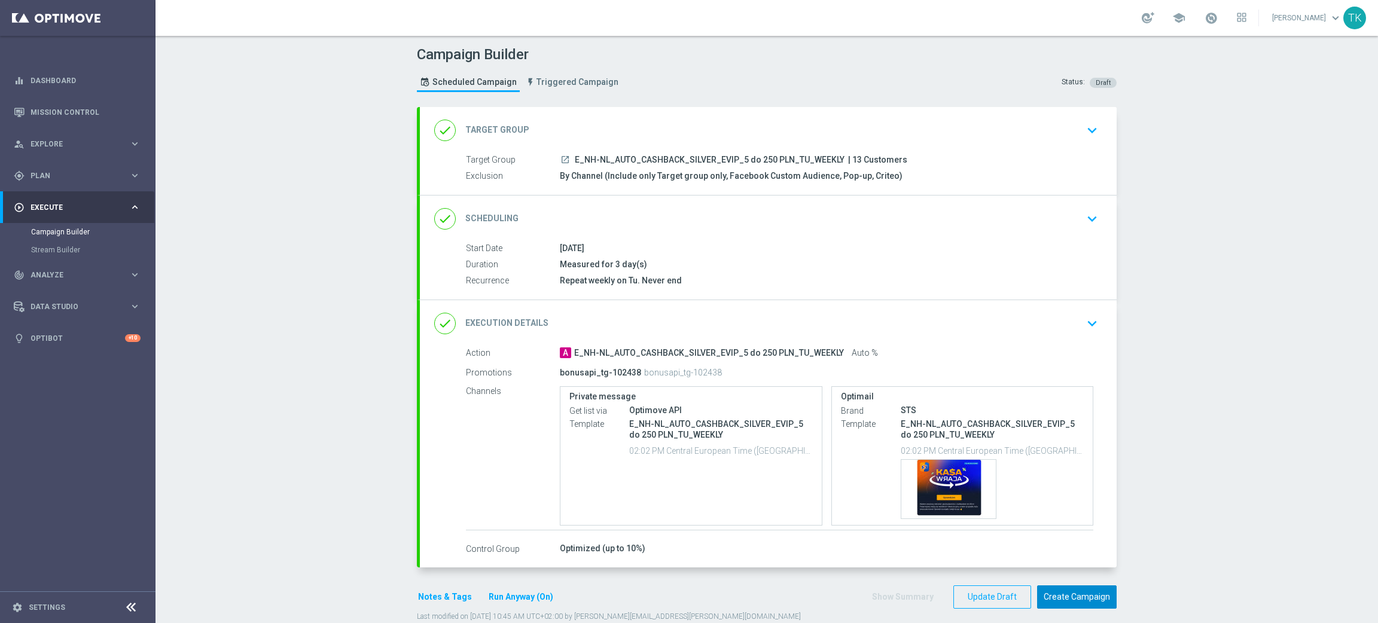
click at [1060, 605] on button "Create Campaign" at bounding box center [1077, 597] width 80 height 23
